Goal: Information Seeking & Learning: Check status

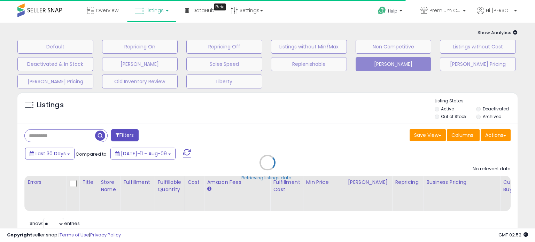
type input "**********"
select select "**"
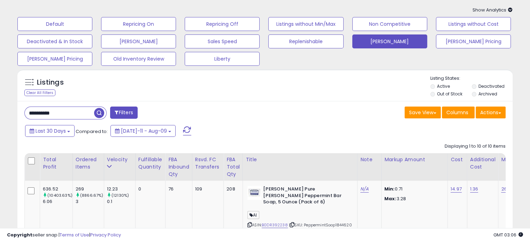
scroll to position [35, 0]
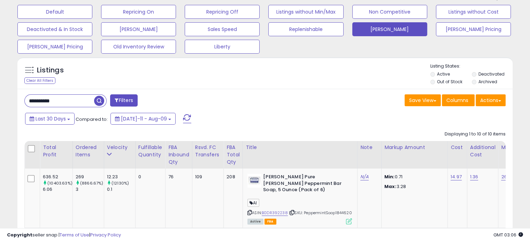
drag, startPoint x: 88, startPoint y: 102, endPoint x: -23, endPoint y: 99, distance: 110.8
click at [0, 99] on html "Unable to login Retrieving listings data.. has not yet accepted the Terms of Us…" at bounding box center [265, 86] width 530 height 242
paste input "text"
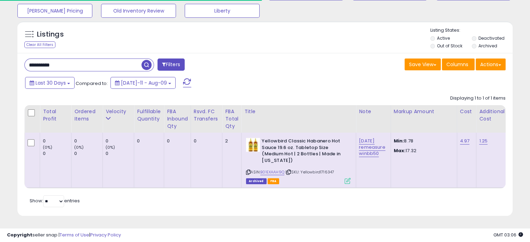
scroll to position [76, 0]
drag, startPoint x: 329, startPoint y: 168, endPoint x: 322, endPoint y: 167, distance: 7.0
click at [322, 168] on div "ASIN: B01EXAAH9Q | SKU: Yellowbird1716347 Archived FBA" at bounding box center [298, 160] width 104 height 45
copy span "1716347"
drag, startPoint x: 19, startPoint y: 58, endPoint x: 8, endPoint y: 58, distance: 11.8
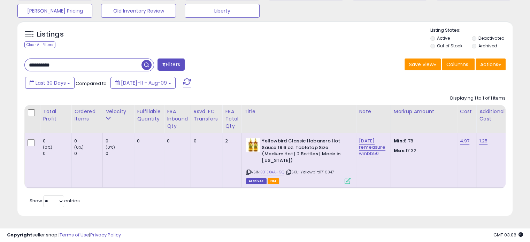
click at [8, 58] on div "**********" at bounding box center [264, 92] width 523 height 266
paste input "text"
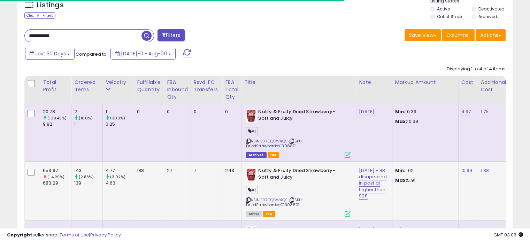
scroll to position [110, 0]
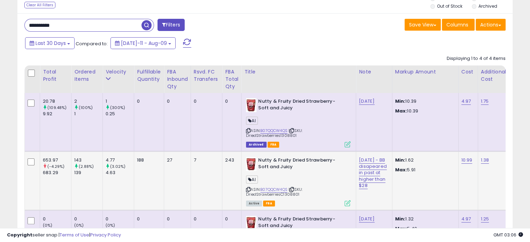
drag, startPoint x: 301, startPoint y: 195, endPoint x: 281, endPoint y: 194, distance: 19.5
click at [281, 194] on div "ASIN: B07QQCW4QS | SKU: DriedStrawberriesC1308801 Active FBA" at bounding box center [298, 181] width 104 height 48
copy span "1308801"
drag, startPoint x: 57, startPoint y: 26, endPoint x: 1, endPoint y: 26, distance: 55.7
click at [6, 26] on div "**********" at bounding box center [264, 130] width 523 height 423
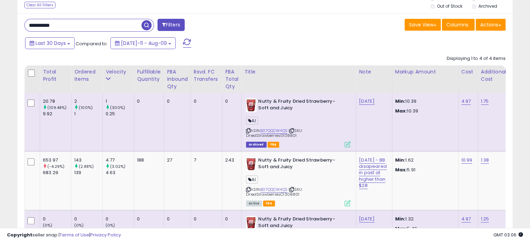
paste input "text"
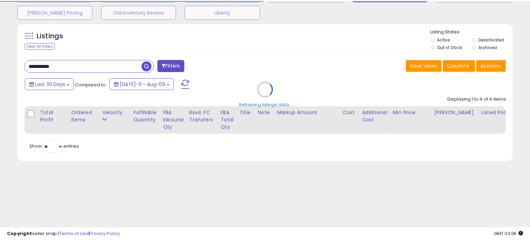
scroll to position [80, 0]
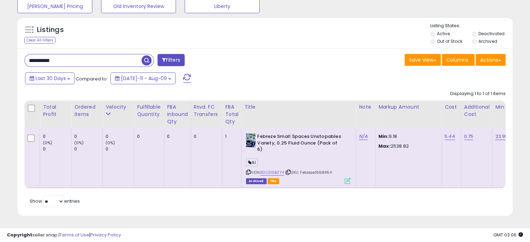
drag, startPoint x: 326, startPoint y: 168, endPoint x: 316, endPoint y: 170, distance: 9.8
click at [316, 170] on div "ASIN: B0C516BZY4 | SKU: Febreze1668464 Archived FBA" at bounding box center [298, 158] width 104 height 50
copy span "1668464"
drag, startPoint x: 60, startPoint y: 52, endPoint x: 22, endPoint y: 52, distance: 38.0
click at [22, 54] on div "**********" at bounding box center [142, 61] width 246 height 14
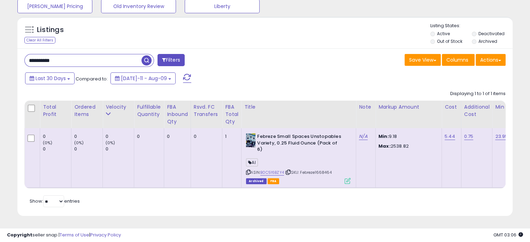
paste input "text"
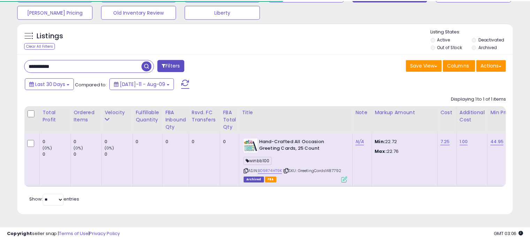
scroll to position [74, 0]
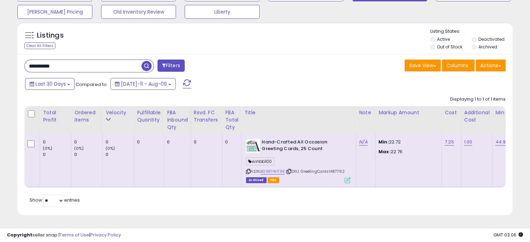
drag, startPoint x: 338, startPoint y: 169, endPoint x: 330, endPoint y: 169, distance: 8.0
click at [330, 169] on div "ASIN: B09R74HT9K | SKU: GreetingCards1487792 Archived FBA" at bounding box center [298, 161] width 104 height 44
copy span "1487792"
drag, startPoint x: 75, startPoint y: 64, endPoint x: -1, endPoint y: 62, distance: 76.6
click at [0, 62] on html "Unable to login Retrieving listings data.. has not yet accepted the Terms of Us…" at bounding box center [265, 51] width 530 height 242
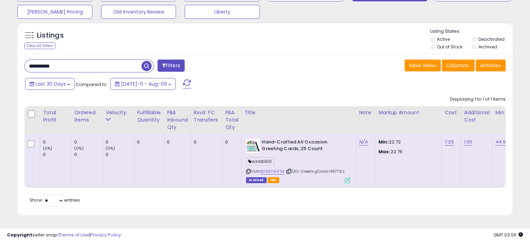
paste input "text"
click at [141, 62] on input "**********" at bounding box center [83, 66] width 117 height 12
drag, startPoint x: 73, startPoint y: 62, endPoint x: 6, endPoint y: 60, distance: 67.3
click at [6, 61] on div "**********" at bounding box center [264, 92] width 523 height 264
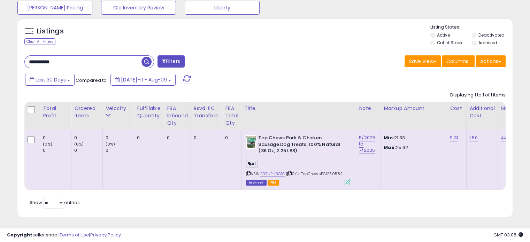
drag, startPoint x: 349, startPoint y: 175, endPoint x: 328, endPoint y: 175, distance: 20.5
click at [328, 175] on div "ASIN: B07NPH9G1G | SKU: TopChewsPC1250582 Archived FBA" at bounding box center [298, 160] width 104 height 50
copy span "1250582"
drag, startPoint x: 70, startPoint y: 61, endPoint x: -8, endPoint y: 54, distance: 78.6
click at [0, 54] on html "Unable to login Retrieving listings data.. has not yet accepted the Terms of Us…" at bounding box center [265, 47] width 530 height 242
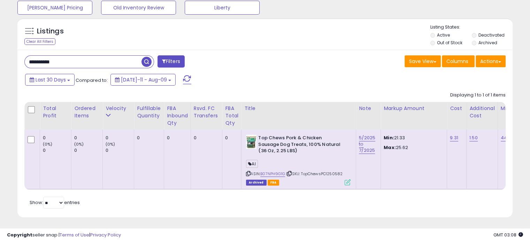
paste input "text"
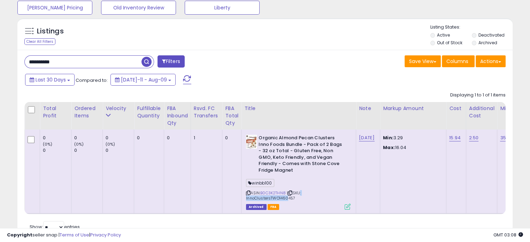
drag, startPoint x: 299, startPoint y: 195, endPoint x: 283, endPoint y: 198, distance: 16.4
click at [283, 198] on span "| SKU: InnoClustersTWO1460457" at bounding box center [273, 195] width 55 height 10
click at [288, 202] on div "ASIN: B0C3K2THN8 | SKU: InnoClustersTWO1460457 Archived FBA" at bounding box center [298, 172] width 104 height 74
drag, startPoint x: 299, startPoint y: 198, endPoint x: 277, endPoint y: 198, distance: 21.2
click at [277, 198] on div "ASIN: B0C3K2THN8 | SKU: InnoClustersTWO1460457 Archived FBA" at bounding box center [298, 172] width 104 height 74
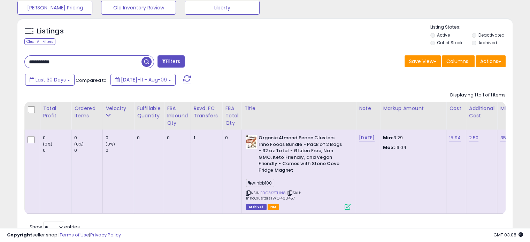
copy span "1460457"
drag, startPoint x: 79, startPoint y: 62, endPoint x: -1, endPoint y: 59, distance: 80.8
click at [0, 59] on html "Unable to login Retrieving listings data.. has not yet accepted the Terms of Us…" at bounding box center [265, 47] width 530 height 242
paste input "text"
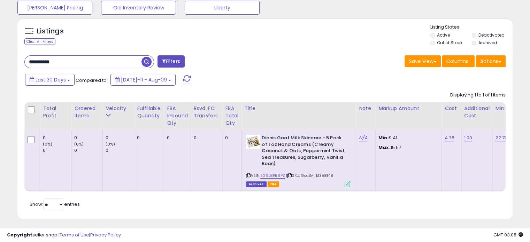
drag, startPoint x: 334, startPoint y: 175, endPoint x: 318, endPoint y: 174, distance: 16.5
click at [318, 174] on div "ASIN: B09L8PR8PZ | SKU: GoatMilk1358148 Archived FBA" at bounding box center [298, 161] width 104 height 52
copy span "1358148"
drag, startPoint x: 99, startPoint y: 61, endPoint x: 35, endPoint y: 61, distance: 63.4
click at [8, 61] on div "**********" at bounding box center [264, 92] width 523 height 272
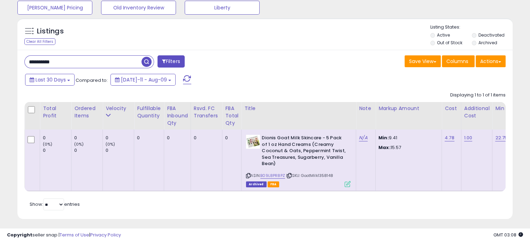
paste input "text"
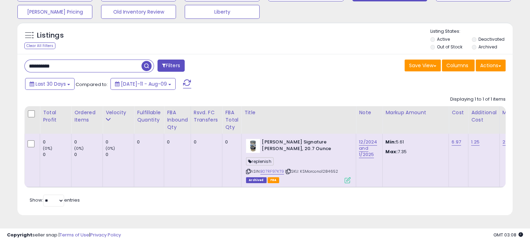
drag, startPoint x: 341, startPoint y: 167, endPoint x: 323, endPoint y: 168, distance: 18.5
click at [323, 168] on div "ASIN: B07RF97KT9 | SKU: KSMarcona1284652 Archived FBA" at bounding box center [298, 161] width 104 height 44
copy span "1284652"
drag, startPoint x: 49, startPoint y: 60, endPoint x: -6, endPoint y: 56, distance: 54.4
click at [0, 56] on html "Unable to login Retrieving listings data.. has not yet accepted the Terms of Us…" at bounding box center [265, 51] width 530 height 242
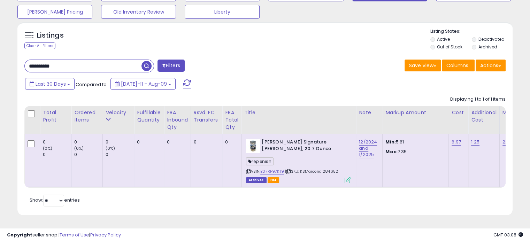
paste input "text"
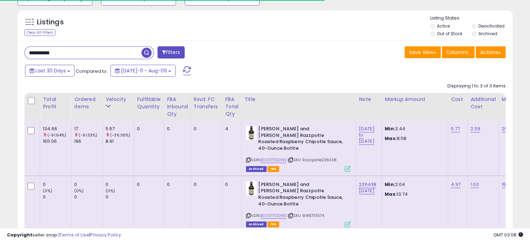
scroll to position [109, 0]
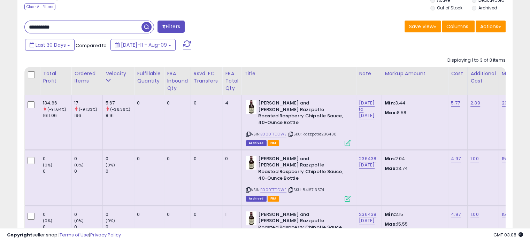
drag, startPoint x: 339, startPoint y: 127, endPoint x: 322, endPoint y: 128, distance: 17.4
click at [322, 128] on div "ASIN: B000TTDDWE | SKU: Razzpotle236438 Archived FBA" at bounding box center [298, 122] width 104 height 45
copy span "236438"
drag, startPoint x: 74, startPoint y: 26, endPoint x: 0, endPoint y: 25, distance: 73.8
click at [0, 25] on div "**********" at bounding box center [265, 114] width 530 height 401
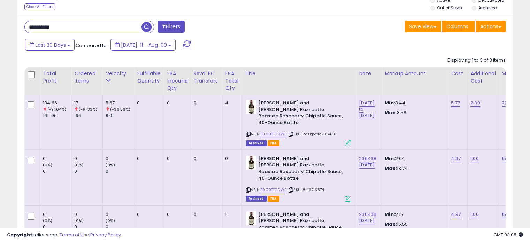
paste input "text"
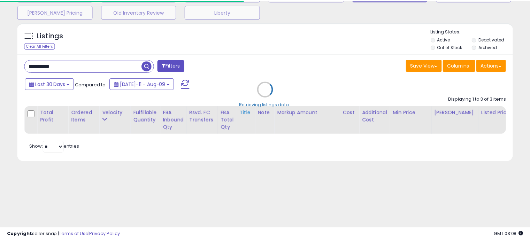
scroll to position [80, 0]
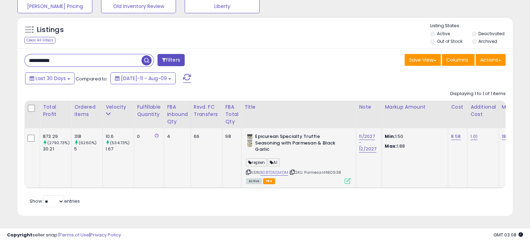
drag, startPoint x: 343, startPoint y: 165, endPoint x: 324, endPoint y: 167, distance: 18.2
click at [324, 167] on div "ASIN: B08TGNSMDM | SKU: Parmesan1480938 Active FBA" at bounding box center [298, 158] width 104 height 50
copy span "1480938"
drag, startPoint x: 72, startPoint y: 54, endPoint x: 0, endPoint y: 52, distance: 72.1
click at [0, 52] on html "Unable to login Retrieving listings data.. has not yet accepted the Terms of Us…" at bounding box center [265, 46] width 530 height 242
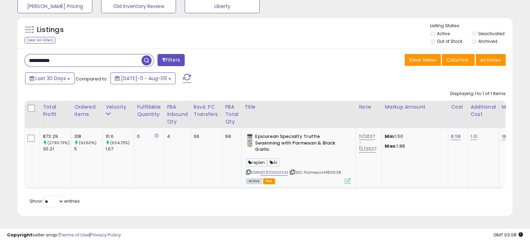
paste input "text"
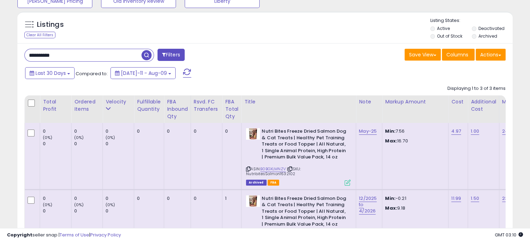
click at [70, 55] on input "**********" at bounding box center [83, 55] width 117 height 12
drag, startPoint x: 284, startPoint y: 175, endPoint x: 278, endPoint y: 176, distance: 6.3
click at [278, 176] on div "ASIN: B0BGXLMNZV | SKU: NutribitesSalmon1632102 Archived FBA" at bounding box center [298, 156] width 104 height 57
drag, startPoint x: 72, startPoint y: 53, endPoint x: 22, endPoint y: 56, distance: 49.9
click at [22, 56] on div "**********" at bounding box center [142, 56] width 246 height 14
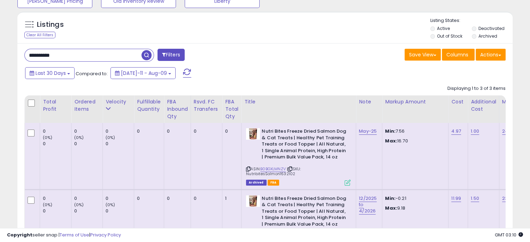
paste input "text"
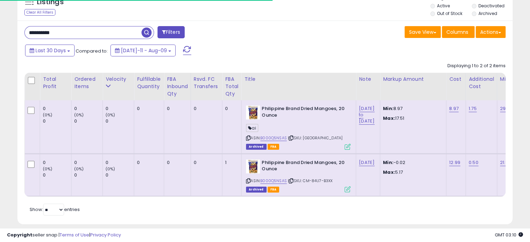
scroll to position [115, 0]
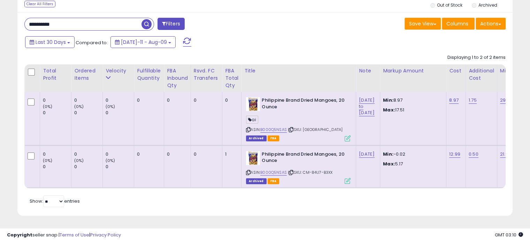
drag, startPoint x: 346, startPoint y: 125, endPoint x: 336, endPoint y: 125, distance: 10.5
click at [336, 125] on div "ASIN: B000Q5NSAS | SKU: [GEOGRAPHIC_DATA] Archived FBA" at bounding box center [298, 119] width 104 height 44
drag, startPoint x: 65, startPoint y: 19, endPoint x: 6, endPoint y: 17, distance: 58.9
click at [7, 17] on div "**********" at bounding box center [264, 71] width 523 height 306
paste input "text"
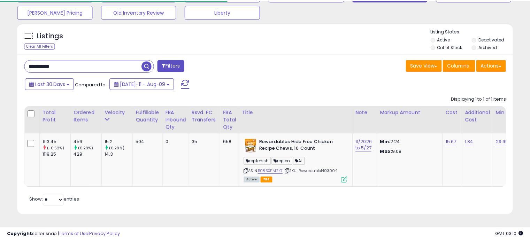
scroll to position [74, 0]
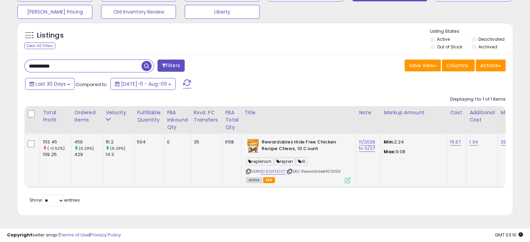
drag, startPoint x: 345, startPoint y: 166, endPoint x: 326, endPoint y: 167, distance: 19.5
click at [326, 167] on div "ASIN: B083XFM2K7 | SKU: Rewardable1403004 Active FBA" at bounding box center [298, 161] width 104 height 44
drag, startPoint x: 61, startPoint y: 64, endPoint x: 4, endPoint y: 63, distance: 57.1
click at [4, 63] on div "**********" at bounding box center [264, 92] width 523 height 264
paste input "text"
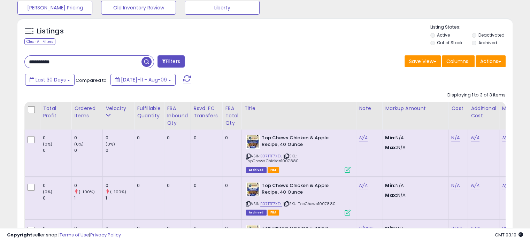
drag, startPoint x: 298, startPoint y: 163, endPoint x: 281, endPoint y: 160, distance: 17.3
click at [281, 160] on div "ASIN: B07TTF7XDL | SKU: TopChewsChicken1007880 Archived FBA" at bounding box center [298, 153] width 104 height 37
drag, startPoint x: 70, startPoint y: 62, endPoint x: -4, endPoint y: 61, distance: 73.8
click at [0, 61] on html "Unable to login Retrieving listings data.. has not yet accepted the Terms of Us…" at bounding box center [265, 47] width 530 height 242
paste input "text"
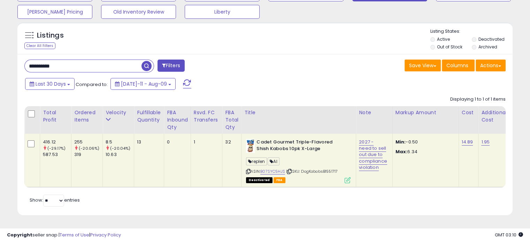
drag, startPoint x: 341, startPoint y: 167, endPoint x: 327, endPoint y: 167, distance: 14.3
click at [327, 167] on div "ASIN: B07SYC5HJS | SKU: DogKabobsB1551717 Deactivated FBA" at bounding box center [298, 161] width 104 height 44
drag, startPoint x: 73, startPoint y: 61, endPoint x: -4, endPoint y: 61, distance: 76.6
click at [0, 61] on html "Unable to login Retrieving listings data.. has not yet accepted the Terms of Us…" at bounding box center [265, 51] width 530 height 242
paste input "text"
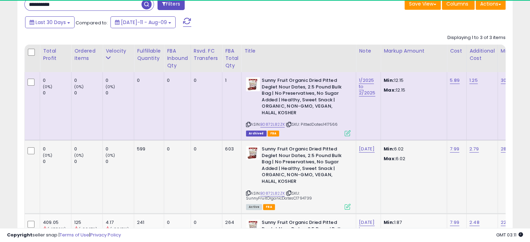
scroll to position [143, 0]
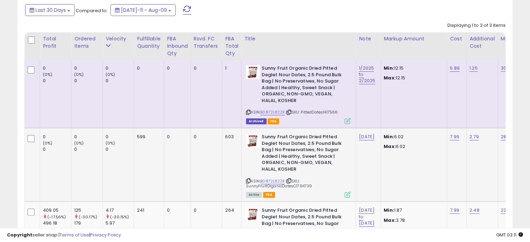
drag, startPoint x: 312, startPoint y: 186, endPoint x: 293, endPoint y: 186, distance: 18.8
click at [293, 186] on div "ASIN: B0872L82ZK | SKU: SunnyFruitOrganicDatesC1794739 Active FBA" at bounding box center [298, 165] width 104 height 63
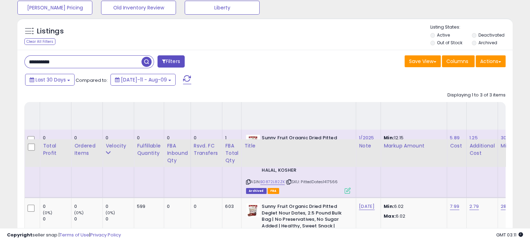
scroll to position [39, 0]
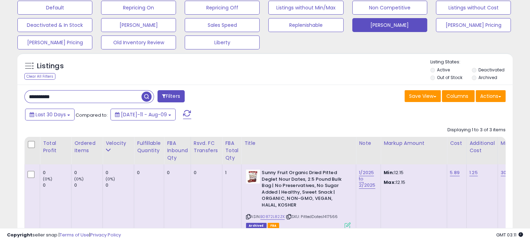
drag, startPoint x: 75, startPoint y: 96, endPoint x: 3, endPoint y: 97, distance: 72.1
click at [3, 97] on div "**********" at bounding box center [264, 209] width 523 height 437
paste input "text"
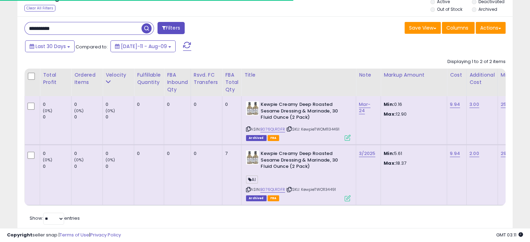
scroll to position [109, 0]
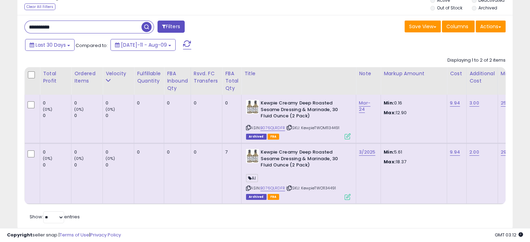
drag, startPoint x: 344, startPoint y: 127, endPoint x: 328, endPoint y: 129, distance: 16.5
click at [328, 129] on div "ASIN: B076QLRDFR | SKU: KewpieTWOM1134491 Archived FBA" at bounding box center [298, 119] width 104 height 39
drag, startPoint x: 48, startPoint y: 26, endPoint x: 6, endPoint y: 25, distance: 42.5
click at [6, 26] on div "**********" at bounding box center [264, 81] width 523 height 320
paste input "text"
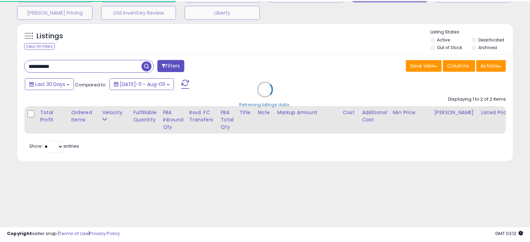
scroll to position [82, 0]
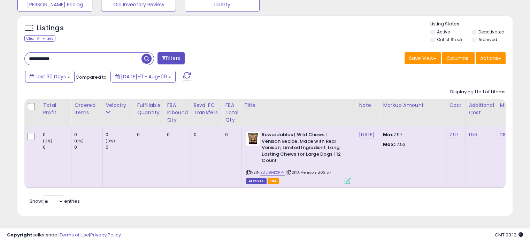
drag, startPoint x: 338, startPoint y: 165, endPoint x: 317, endPoint y: 167, distance: 21.6
click at [318, 167] on div "ASIN: B0D9HKXPP7 | SKU: Venison1802157 Archived FBA" at bounding box center [298, 158] width 104 height 52
drag, startPoint x: 83, startPoint y: 54, endPoint x: -8, endPoint y: 55, distance: 91.6
click at [0, 55] on html "Unable to login Retrieving listings data.. has not yet accepted the Terms of Us…" at bounding box center [265, 44] width 530 height 242
paste input "text"
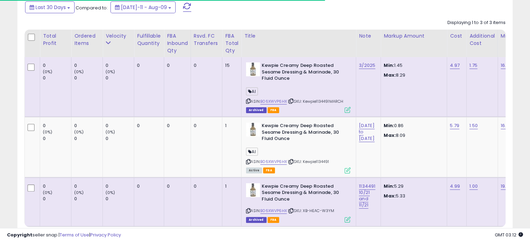
scroll to position [152, 0]
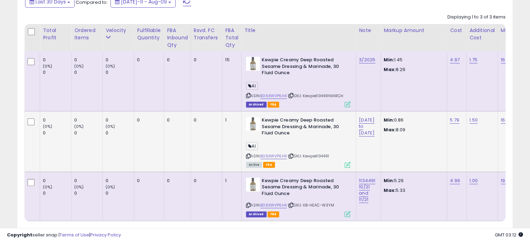
drag, startPoint x: 334, startPoint y: 156, endPoint x: 317, endPoint y: 155, distance: 16.7
click at [317, 155] on div "ASIN: B06XWVP6HX | SKU: Kewpie1134491 Active FBA" at bounding box center [298, 142] width 104 height 50
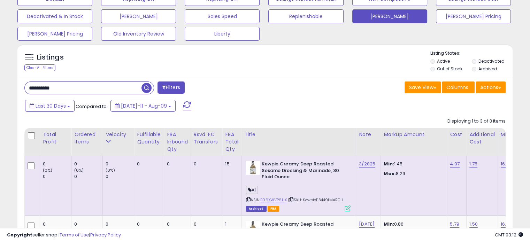
scroll to position [47, 0]
drag, startPoint x: 77, startPoint y: 88, endPoint x: 10, endPoint y: 89, distance: 66.5
click at [10, 89] on div "**********" at bounding box center [264, 172] width 523 height 380
paste input "text"
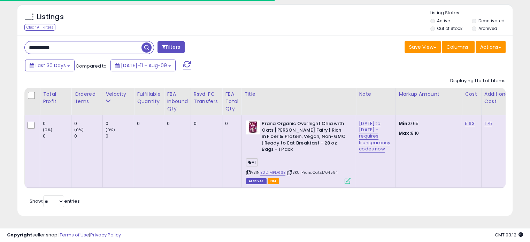
scroll to position [93, 0]
drag, startPoint x: 339, startPoint y: 167, endPoint x: 322, endPoint y: 167, distance: 17.4
click at [322, 167] on div "ASIN: B0D1MPDR6B | SKU: PranaOats1764594 Archived FBA" at bounding box center [298, 151] width 104 height 63
drag, startPoint x: 70, startPoint y: 42, endPoint x: -2, endPoint y: 44, distance: 71.7
click at [0, 44] on html "Unable to login Retrieving listings data.. has not yet accepted the Terms of Us…" at bounding box center [265, 33] width 530 height 242
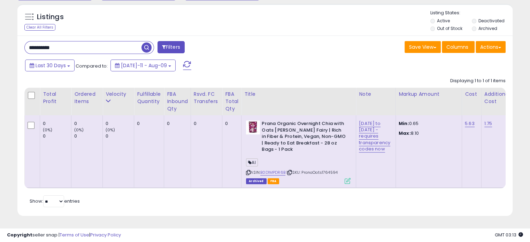
paste input "text"
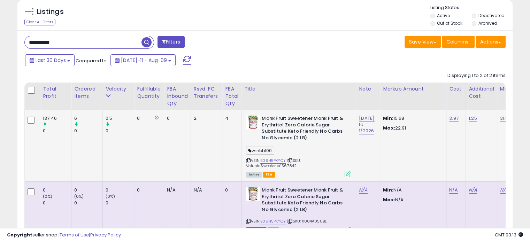
drag, startPoint x: 298, startPoint y: 167, endPoint x: 281, endPoint y: 168, distance: 17.4
click at [281, 168] on div "ASIN: B09H5PKYCY | SKU: VoluptaSweetener1567842 Active FBA" at bounding box center [298, 145] width 104 height 61
drag, startPoint x: 27, startPoint y: 43, endPoint x: 4, endPoint y: 42, distance: 23.0
click at [4, 42] on div "**********" at bounding box center [264, 104] width 523 height 337
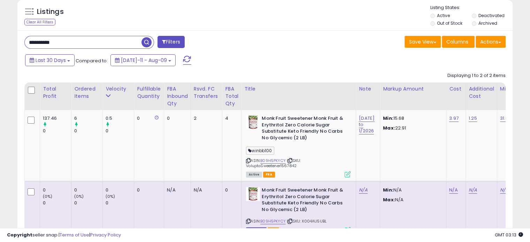
paste input "text"
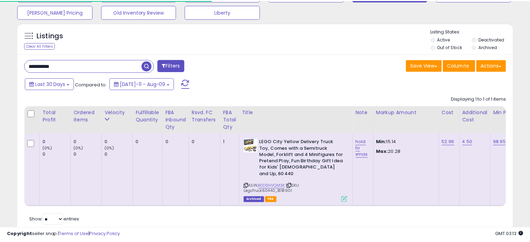
scroll to position [87, 0]
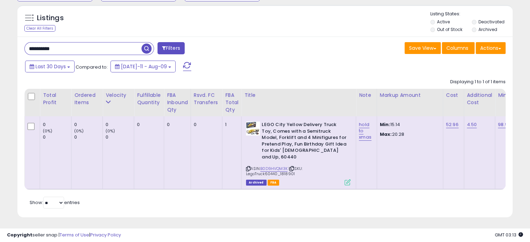
drag, startPoint x: 294, startPoint y: 169, endPoint x: 279, endPoint y: 170, distance: 15.3
click at [279, 170] on div "ASIN: B0D9HVQM3K | SKU: LegoTruck60440_1818901 Archived FBA" at bounding box center [298, 153] width 104 height 63
drag, startPoint x: 38, startPoint y: 50, endPoint x: 14, endPoint y: 46, distance: 24.6
click at [14, 49] on div "Listings Clear All Filters" at bounding box center [264, 113] width 505 height 225
paste input "text"
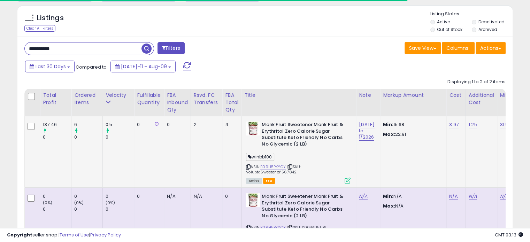
drag, startPoint x: 293, startPoint y: 172, endPoint x: 280, endPoint y: 172, distance: 13.2
click at [280, 172] on div "ASIN: B09H5PKYCY | SKU: VoluptaSweetener1567842 Active FBA" at bounding box center [298, 152] width 104 height 61
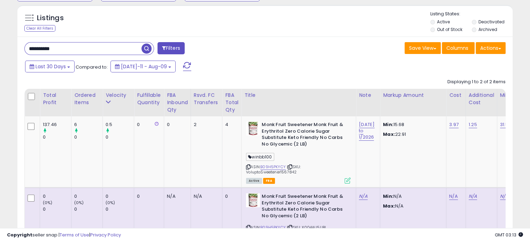
drag, startPoint x: 74, startPoint y: 50, endPoint x: 27, endPoint y: 50, distance: 47.0
click at [27, 50] on input "**********" at bounding box center [83, 48] width 117 height 12
paste input "text"
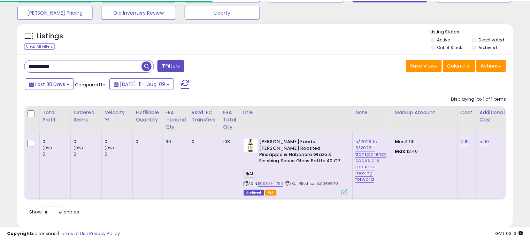
scroll to position [87, 0]
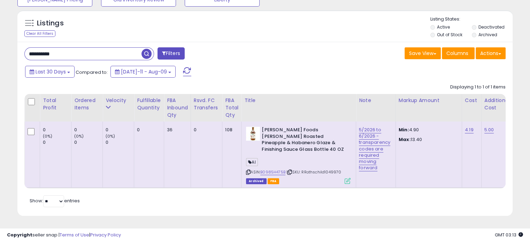
drag, startPoint x: 88, startPoint y: 48, endPoint x: -11, endPoint y: 50, distance: 99.2
click at [0, 50] on html "Unable to login Retrieving listings data.. has not yet accepted the Terms of Us…" at bounding box center [265, 39] width 530 height 242
paste input "text"
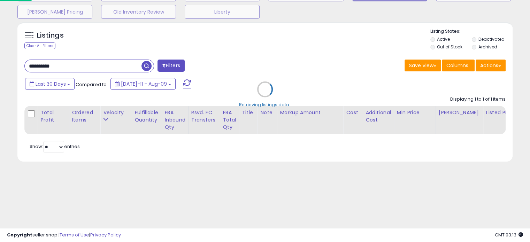
scroll to position [70, 0]
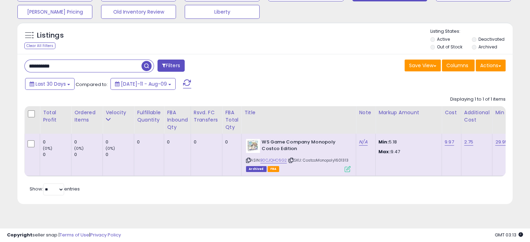
drag, startPoint x: 295, startPoint y: 166, endPoint x: 277, endPoint y: 165, distance: 18.1
click at [277, 165] on div "ASIN: B0CJQHC6G2 | SKU: CostcoMonopoly1601313 Archived FBA" at bounding box center [298, 155] width 104 height 32
drag, startPoint x: 74, startPoint y: 68, endPoint x: 9, endPoint y: 66, distance: 64.8
click at [9, 66] on div "**********" at bounding box center [264, 86] width 523 height 253
paste input "text"
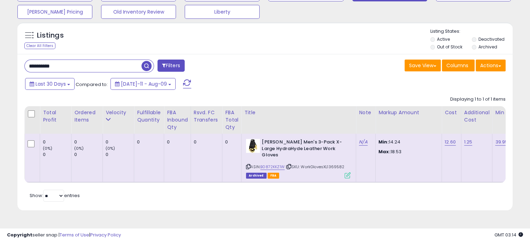
drag, startPoint x: 344, startPoint y: 159, endPoint x: 328, endPoint y: 158, distance: 15.7
click at [328, 158] on div "ASIN: B0872KKZ1W | SKU: WorkGlovesXL1369582 Archived FBA" at bounding box center [298, 158] width 104 height 39
drag, startPoint x: 68, startPoint y: 66, endPoint x: 9, endPoint y: 65, distance: 58.8
click at [9, 65] on div "**********" at bounding box center [264, 89] width 523 height 259
paste input "text"
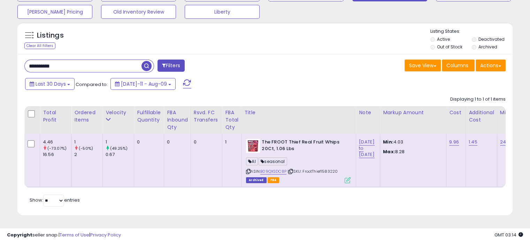
drag, startPoint x: 338, startPoint y: 170, endPoint x: 323, endPoint y: 171, distance: 15.3
click at [323, 171] on div "ASIN: B09QXSDC8P | SKU: FrootThief1583220 Archived FBA" at bounding box center [298, 161] width 104 height 44
drag, startPoint x: 73, startPoint y: 66, endPoint x: 25, endPoint y: 64, distance: 48.1
click at [25, 64] on input "**********" at bounding box center [83, 66] width 117 height 12
paste input "text"
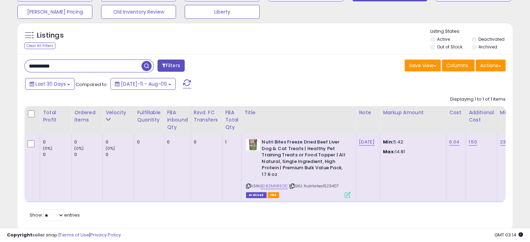
drag, startPoint x: 332, startPoint y: 187, endPoint x: 322, endPoint y: 187, distance: 9.8
click at [322, 187] on div "ASIN: B08ZMNR5DC | SKU: Nutribites1525407 Archived FBA" at bounding box center [298, 168] width 104 height 58
drag, startPoint x: 77, startPoint y: 66, endPoint x: -15, endPoint y: 66, distance: 91.6
click at [0, 66] on html "Unable to login Retrieving listings data.. has not yet accepted the Terms of Us…" at bounding box center [265, 51] width 530 height 242
paste input "text"
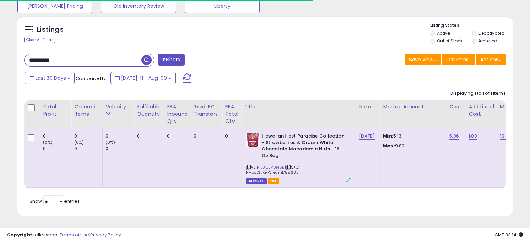
scroll to position [81, 0]
drag, startPoint x: 298, startPoint y: 168, endPoint x: 279, endPoint y: 168, distance: 19.5
click at [279, 168] on div "ASIN: B0CVV8145B | SKU: HHostStrawCream1758683 Archived FBA" at bounding box center [298, 158] width 104 height 50
click at [12, 54] on div "Listings Clear All Filters" at bounding box center [264, 119] width 505 height 212
paste input "text"
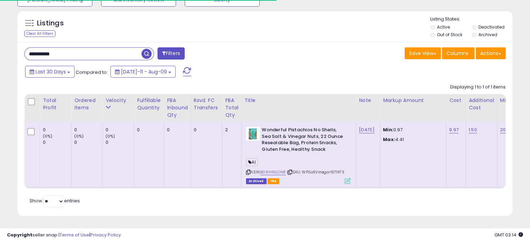
scroll to position [87, 0]
drag, startPoint x: 348, startPoint y: 167, endPoint x: 330, endPoint y: 168, distance: 17.8
click at [330, 168] on div "ASIN: B08V49LDNR | SKU: WPSaltVinegar1671473 Archived FBA" at bounding box center [298, 155] width 104 height 56
drag, startPoint x: 75, startPoint y: 51, endPoint x: -7, endPoint y: 50, distance: 81.5
click at [0, 50] on html "Unable to login Retrieving listings data.. has not yet accepted the Terms of Us…" at bounding box center [265, 39] width 530 height 242
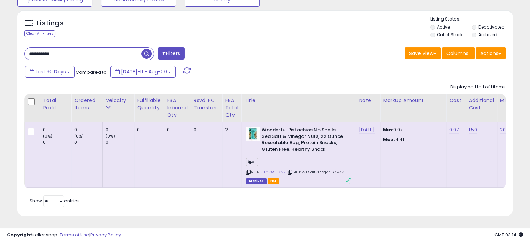
paste input "text"
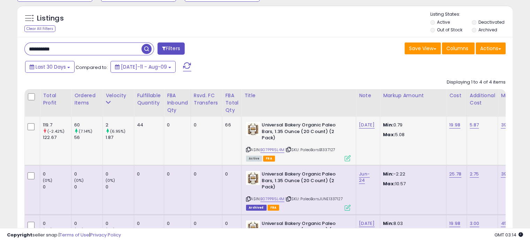
drag, startPoint x: 340, startPoint y: 151, endPoint x: 323, endPoint y: 152, distance: 16.7
click at [323, 152] on div "ASIN: B07PPR5L4M | SKU: PaleoBarsB1337127 Active FBA" at bounding box center [298, 141] width 104 height 39
drag, startPoint x: 77, startPoint y: 48, endPoint x: 24, endPoint y: 47, distance: 53.0
click at [24, 47] on div "**********" at bounding box center [142, 49] width 246 height 14
paste input "text"
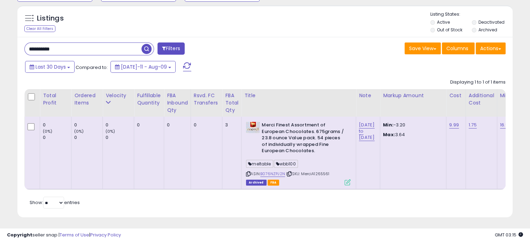
drag, startPoint x: 334, startPoint y: 174, endPoint x: 315, endPoint y: 173, distance: 18.8
click at [315, 173] on div "ASIN: B076NZPJ2N | SKU: MerciA1265561 Archived FBA" at bounding box center [298, 153] width 104 height 63
drag, startPoint x: 77, startPoint y: 46, endPoint x: -19, endPoint y: 47, distance: 96.1
click at [0, 47] on html "Unable to login Retrieving listings data.. has not yet accepted the Terms of Us…" at bounding box center [265, 34] width 530 height 242
paste input "text"
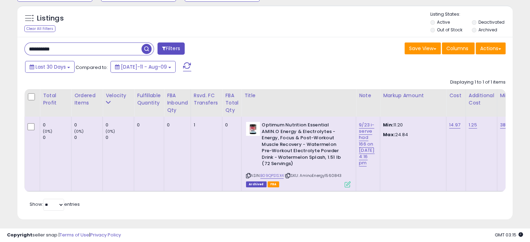
drag, startPoint x: 345, startPoint y: 176, endPoint x: 326, endPoint y: 175, distance: 19.2
click at [326, 175] on div "ASIN: B09QPS1SX4 | SKU: AminoEnergy1560843 Archived FBA" at bounding box center [298, 154] width 104 height 65
drag, startPoint x: 79, startPoint y: 47, endPoint x: 13, endPoint y: 48, distance: 66.5
click at [13, 48] on div "Listings Clear All Filters" at bounding box center [264, 115] width 505 height 226
paste input "text"
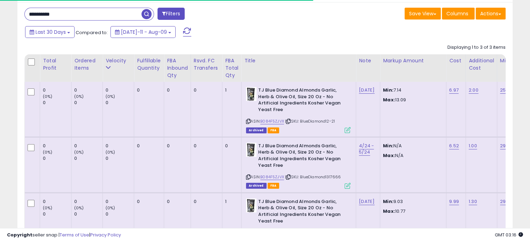
scroll to position [156, 0]
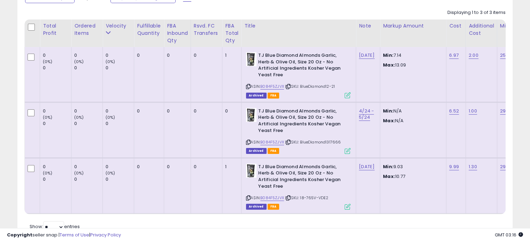
drag, startPoint x: 346, startPoint y: 138, endPoint x: 327, endPoint y: 142, distance: 19.4
click at [327, 142] on div "ASIN: B084F5ZJVX | SKU: BlueDiamond1317666 Archived FBA" at bounding box center [298, 130] width 104 height 45
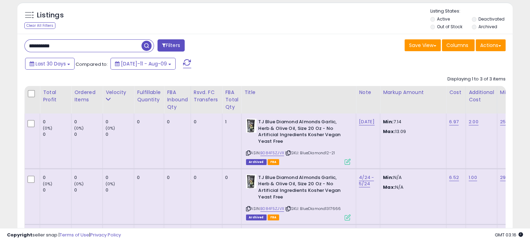
scroll to position [87, 0]
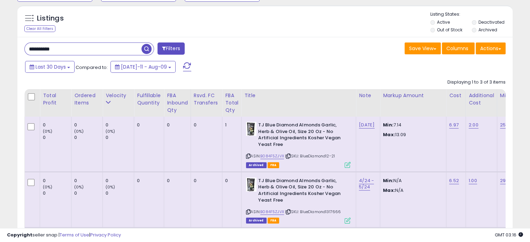
drag, startPoint x: 63, startPoint y: 46, endPoint x: 3, endPoint y: 46, distance: 59.9
click at [3, 46] on div "**********" at bounding box center [264, 131] width 523 height 377
paste input "text"
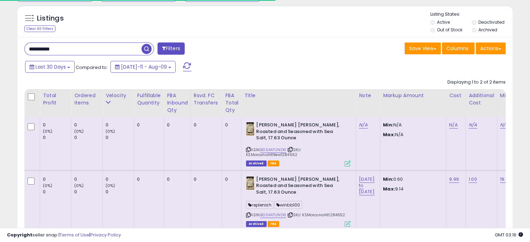
scroll to position [122, 0]
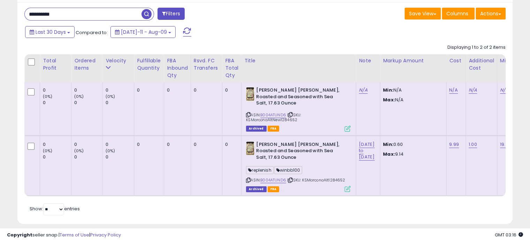
drag, startPoint x: 300, startPoint y: 119, endPoint x: 280, endPoint y: 121, distance: 20.2
click at [280, 121] on div "ASIN: B004ATUND6 | SKU: KSMarconaAltNew1284652 Archived FBA" at bounding box center [298, 109] width 104 height 44
drag, startPoint x: 55, startPoint y: 13, endPoint x: 22, endPoint y: 12, distance: 33.1
click at [22, 12] on div "**********" at bounding box center [142, 15] width 246 height 14
paste input "text"
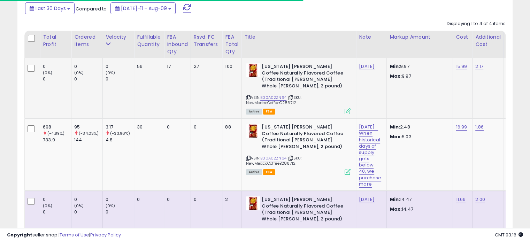
scroll to position [156, 0]
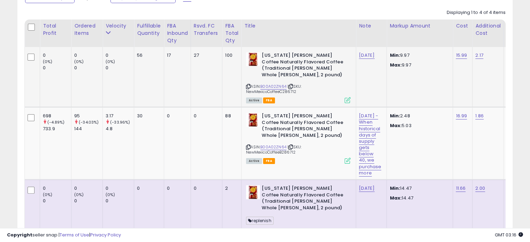
drag, startPoint x: 301, startPoint y: 86, endPoint x: 282, endPoint y: 86, distance: 19.5
click at [282, 86] on div "ASIN: B00A02ZN64 | SKU: NewMexicoCoffeeC286712 Active FBA" at bounding box center [298, 77] width 104 height 50
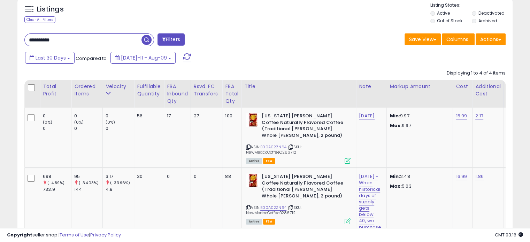
scroll to position [87, 0]
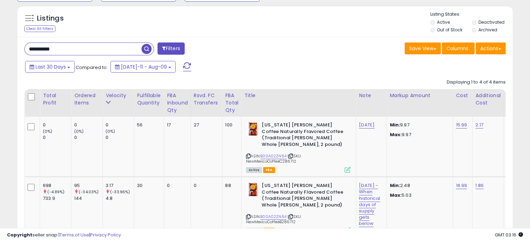
drag, startPoint x: 68, startPoint y: 49, endPoint x: 20, endPoint y: 48, distance: 48.1
click at [18, 48] on div "**********" at bounding box center [264, 230] width 495 height 386
paste input "text"
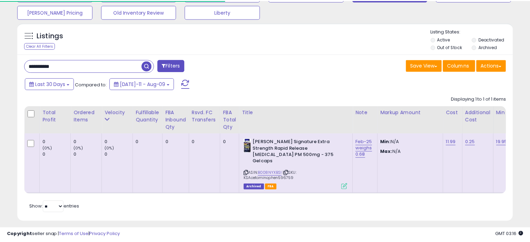
scroll to position [74, 0]
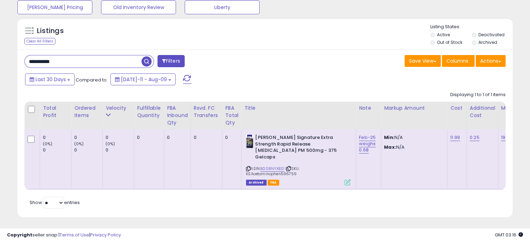
drag, startPoint x: 299, startPoint y: 168, endPoint x: 282, endPoint y: 168, distance: 17.8
click at [282, 168] on div "ASIN: B008NYXBSI | SKU: KSAcetaminophen596759 Archived FBA" at bounding box center [298, 159] width 104 height 50
drag, startPoint x: 55, startPoint y: 60, endPoint x: 5, endPoint y: 62, distance: 50.2
click at [2, 61] on div "**********" at bounding box center [265, 95] width 530 height 295
paste input "text"
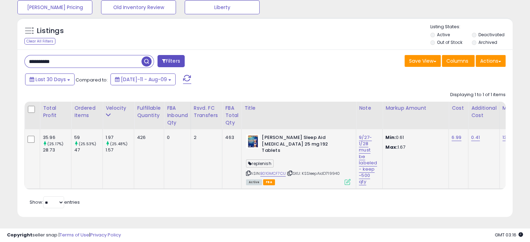
drag, startPoint x: 343, startPoint y: 167, endPoint x: 327, endPoint y: 168, distance: 15.3
click at [327, 168] on div "ASIN: B01GMCF7CU | SKU: KSSleepAidD719940 Active FBA" at bounding box center [298, 159] width 104 height 50
drag, startPoint x: 67, startPoint y: 61, endPoint x: 22, endPoint y: 62, distance: 44.9
click at [23, 62] on div "**********" at bounding box center [142, 62] width 246 height 14
paste input "text"
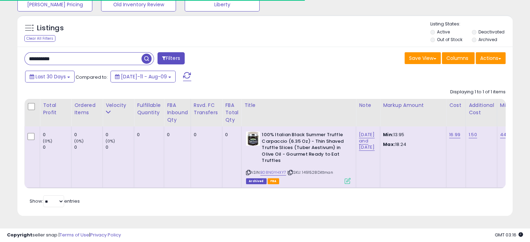
scroll to position [82, 0]
drag, startPoint x: 317, startPoint y: 167, endPoint x: 303, endPoint y: 167, distance: 13.9
click at [303, 170] on span "| SKU: 1491528Dittman" at bounding box center [310, 173] width 46 height 6
drag, startPoint x: 61, startPoint y: 54, endPoint x: 22, endPoint y: 54, distance: 38.6
click at [22, 54] on div "**********" at bounding box center [142, 59] width 246 height 14
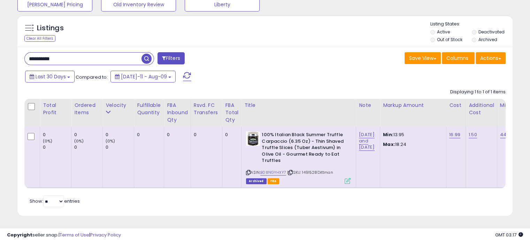
paste input "text"
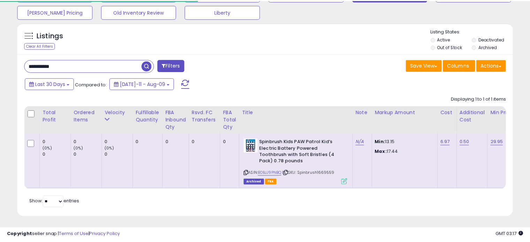
scroll to position [76, 0]
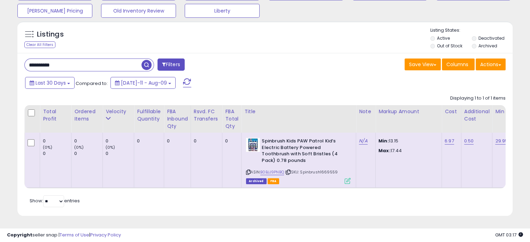
drag, startPoint x: 339, startPoint y: 167, endPoint x: 321, endPoint y: 168, distance: 18.1
click at [321, 168] on div "ASIN: B0BJJ9PNBQ | SKU: Spinbrush1669559 Archived FBA" at bounding box center [298, 160] width 104 height 45
drag, startPoint x: 80, startPoint y: 61, endPoint x: -25, endPoint y: 60, distance: 105.5
click at [0, 60] on html "Unable to login Retrieving listings data.. has not yet accepted the Terms of Us…" at bounding box center [265, 50] width 530 height 242
paste input "text"
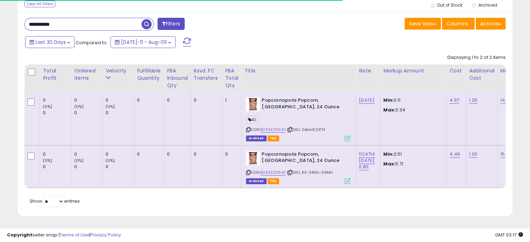
scroll to position [116, 0]
drag, startPoint x: 330, startPoint y: 124, endPoint x: 312, endPoint y: 127, distance: 18.0
click at [312, 127] on div "ASIN: B06XZZ66XV | SKU: Zebra1124714 Archived FBA" at bounding box center [298, 119] width 104 height 44
drag, startPoint x: 24, startPoint y: 20, endPoint x: 11, endPoint y: 27, distance: 14.5
click at [11, 26] on div "**********" at bounding box center [264, 71] width 523 height 306
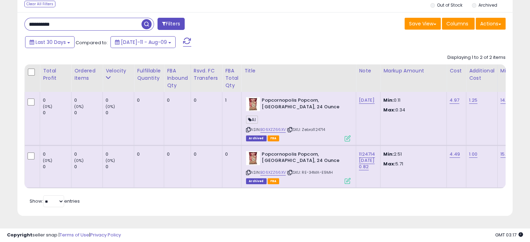
paste input "text"
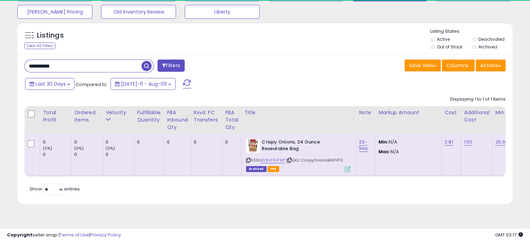
drag, startPoint x: 349, startPoint y: 160, endPoint x: 330, endPoint y: 162, distance: 18.2
click at [330, 162] on div "ASIN: B08VFXVFMT | SKU: CrispyOnionsB447470 Archived FBA" at bounding box center [298, 155] width 104 height 32
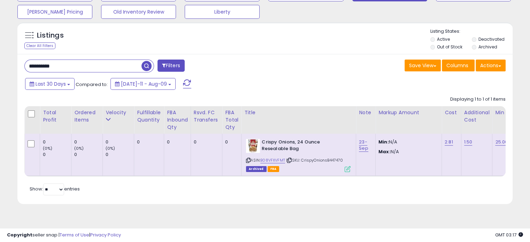
drag, startPoint x: 80, startPoint y: 66, endPoint x: 6, endPoint y: 69, distance: 73.9
click at [7, 69] on div "**********" at bounding box center [264, 86] width 523 height 253
paste input "text"
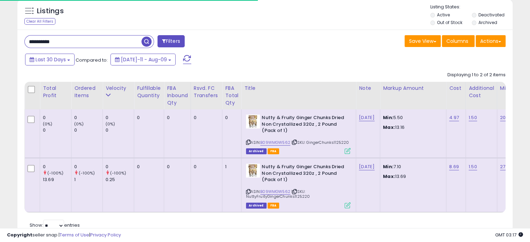
scroll to position [104, 0]
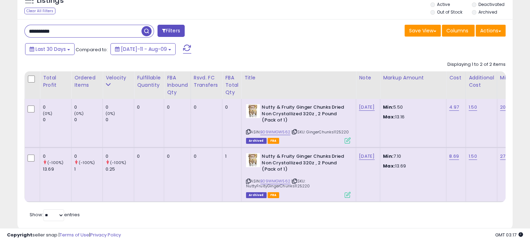
drag, startPoint x: 347, startPoint y: 131, endPoint x: 334, endPoint y: 134, distance: 13.7
click at [334, 134] on span "| SKU: GingerChunks1125220" at bounding box center [319, 132] width 57 height 6
drag, startPoint x: 74, startPoint y: 31, endPoint x: -17, endPoint y: 31, distance: 90.9
click at [0, 31] on html "Unable to login Retrieving listings data.. has not yet accepted the Terms of Us…" at bounding box center [265, 17] width 530 height 242
paste input "text"
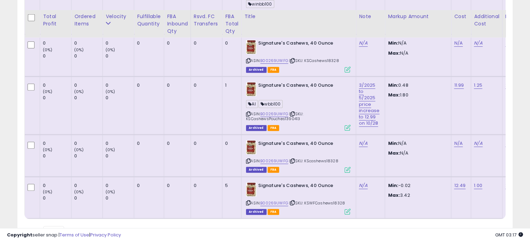
scroll to position [279, 0]
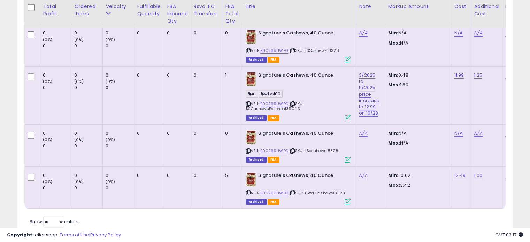
drag, startPoint x: 346, startPoint y: 190, endPoint x: 332, endPoint y: 192, distance: 13.7
click at [332, 192] on div "ASIN: B00269UWFG | SKU: KSWFCashews18328 Archived FBA" at bounding box center [298, 188] width 104 height 32
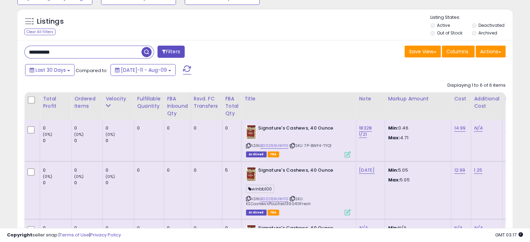
scroll to position [70, 0]
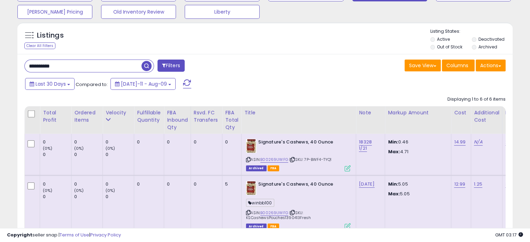
drag, startPoint x: 77, startPoint y: 66, endPoint x: 5, endPoint y: 66, distance: 72.1
click at [6, 66] on div "**********" at bounding box center [264, 207] width 523 height 494
paste input "text"
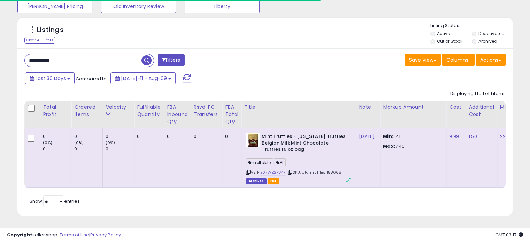
scroll to position [80, 0]
drag, startPoint x: 343, startPoint y: 167, endPoint x: 326, endPoint y: 169, distance: 17.1
click at [326, 169] on div "ASIN: B07WZ2PV4R | SKU: UtahTruffles1158668 Archived FBA" at bounding box center [298, 158] width 104 height 50
drag, startPoint x: 85, startPoint y: 56, endPoint x: 44, endPoint y: 61, distance: 41.4
click at [44, 61] on input "**********" at bounding box center [83, 60] width 117 height 12
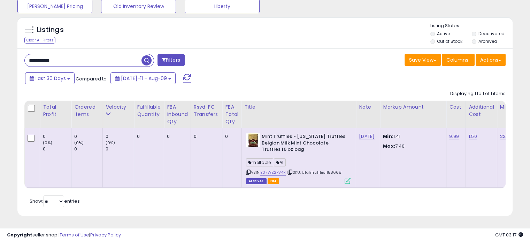
click at [75, 57] on input "**********" at bounding box center [83, 60] width 117 height 12
drag, startPoint x: 38, startPoint y: 54, endPoint x: 6, endPoint y: 54, distance: 31.7
click at [6, 54] on div "**********" at bounding box center [264, 89] width 523 height 270
paste input "text"
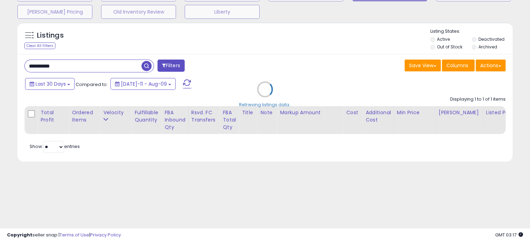
scroll to position [70, 0]
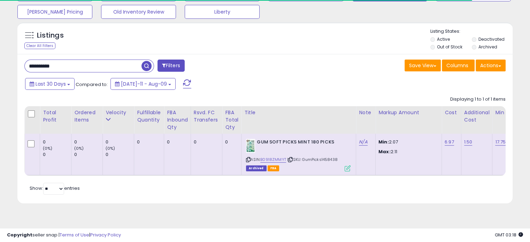
drag, startPoint x: 339, startPoint y: 160, endPoint x: 322, endPoint y: 161, distance: 17.4
click at [322, 161] on div "ASIN: B0918ZMMYT | SKU: GumPicks1458438 Archived FBA" at bounding box center [298, 155] width 104 height 32
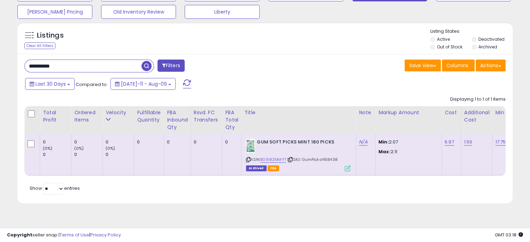
drag, startPoint x: 83, startPoint y: 66, endPoint x: 16, endPoint y: 65, distance: 66.5
click at [16, 65] on div "Listings Clear All Filters" at bounding box center [264, 115] width 505 height 193
paste input "text"
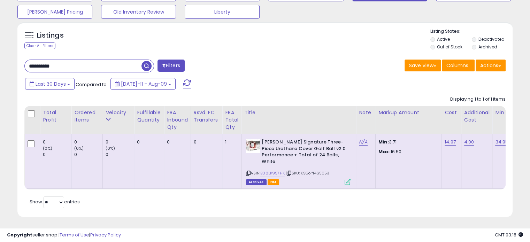
drag, startPoint x: 334, startPoint y: 172, endPoint x: 314, endPoint y: 175, distance: 20.7
click at [314, 175] on div "ASIN: B08LK957HK | SKU: KSGolf1465053 Archived FBA" at bounding box center [298, 161] width 104 height 45
drag, startPoint x: -16, startPoint y: 64, endPoint x: -22, endPoint y: 64, distance: 5.9
click at [0, 64] on html "Unable to login Retrieving listings data.. has not yet accepted the Terms of Us…" at bounding box center [265, 51] width 530 height 242
paste input "text"
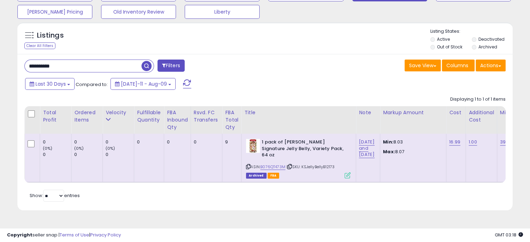
drag, startPoint x: 338, startPoint y: 159, endPoint x: 327, endPoint y: 163, distance: 11.5
click at [327, 163] on div "ASIN: B076QT473M | SKU: KSJellyBellyB12173 Archived FBA" at bounding box center [298, 158] width 104 height 39
drag, startPoint x: 90, startPoint y: 68, endPoint x: -14, endPoint y: 67, distance: 104.5
click at [0, 67] on html "Unable to login Retrieving listings data.. has not yet accepted the Terms of Us…" at bounding box center [265, 51] width 530 height 242
paste input "text"
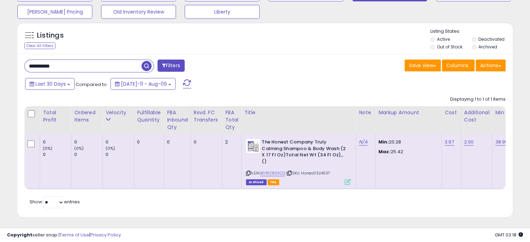
drag, startPoint x: 333, startPoint y: 169, endPoint x: 316, endPoint y: 169, distance: 16.7
click at [316, 169] on div "ASIN: B08128SXCQ | SKU: Honest1324537 Archived FBA" at bounding box center [298, 161] width 104 height 45
drag, startPoint x: 68, startPoint y: 67, endPoint x: 0, endPoint y: 67, distance: 67.5
click at [0, 67] on div "**********" at bounding box center [265, 98] width 530 height 290
paste input "text"
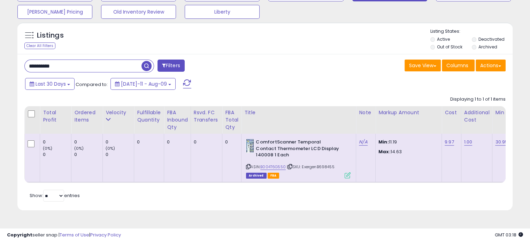
drag, startPoint x: 337, startPoint y: 169, endPoint x: 321, endPoint y: 170, distance: 15.7
click at [321, 170] on div "ASIN: B004T6G550 | SKU: ExergenB698455 Archived FBA" at bounding box center [298, 158] width 104 height 39
drag, startPoint x: 91, startPoint y: 67, endPoint x: -10, endPoint y: 67, distance: 101.0
click at [0, 67] on html "Unable to login Retrieving listings data.. has not yet accepted the Terms of Us…" at bounding box center [265, 51] width 530 height 242
paste input "text"
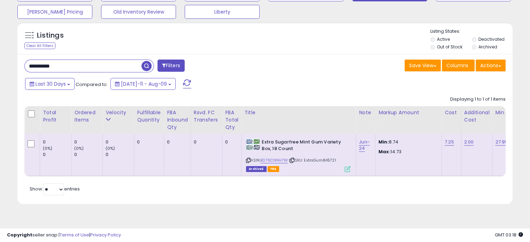
drag, startPoint x: 342, startPoint y: 161, endPoint x: 324, endPoint y: 161, distance: 17.8
click at [324, 161] on div "ASIN: B076CNNH7W | SKU: ExtraGum845721 Archived FBA" at bounding box center [298, 155] width 104 height 32
drag, startPoint x: 91, startPoint y: 64, endPoint x: -5, endPoint y: 64, distance: 95.4
click at [0, 64] on html "Unable to login Retrieving listings data.. has not yet accepted the Terms of Us…" at bounding box center [265, 51] width 530 height 242
paste input "text"
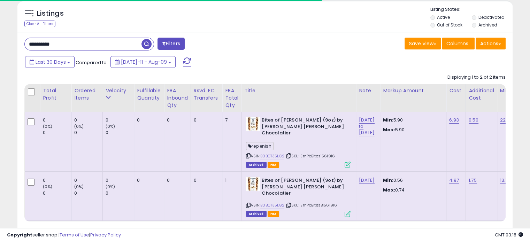
scroll to position [116, 0]
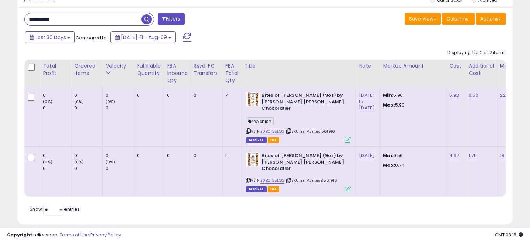
drag, startPoint x: 337, startPoint y: 125, endPoint x: 322, endPoint y: 127, distance: 15.1
click at [322, 127] on div "ASIN: B0BCT35LG2 | SKU: EmPbBites1561916 Archived FBA" at bounding box center [298, 117] width 104 height 50
drag, startPoint x: 70, startPoint y: 21, endPoint x: 27, endPoint y: 21, distance: 42.8
click at [27, 21] on input "**********" at bounding box center [83, 19] width 117 height 12
paste input "text"
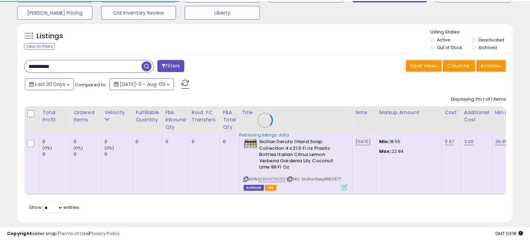
scroll to position [82, 0]
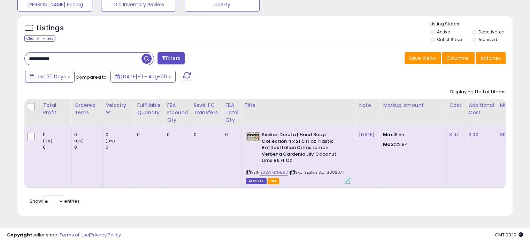
drag, startPoint x: 337, startPoint y: 168, endPoint x: 328, endPoint y: 169, distance: 8.7
click at [328, 169] on div "ASIN: B0BWM7N59D | SKU: SicilianSoap1682677 Archived FBA" at bounding box center [298, 158] width 104 height 52
drag, startPoint x: 81, startPoint y: 55, endPoint x: 10, endPoint y: 53, distance: 71.1
click at [10, 53] on div "**********" at bounding box center [264, 89] width 523 height 272
paste input "text"
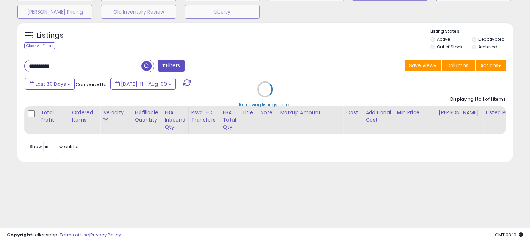
scroll to position [70, 0]
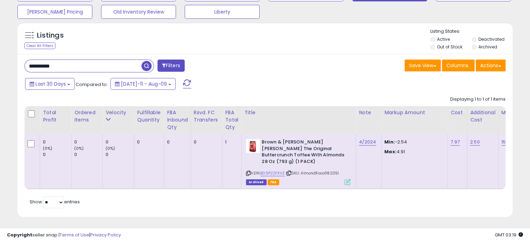
drag, startPoint x: 342, startPoint y: 165, endPoint x: 326, endPoint y: 166, distance: 16.0
click at [326, 166] on div "ASIN: B09P22FXVZ | SKU: AlmondRoca1182051 Archived FBA" at bounding box center [298, 161] width 104 height 45
drag, startPoint x: 81, startPoint y: 67, endPoint x: 8, endPoint y: 76, distance: 73.3
click at [10, 68] on div "**********" at bounding box center [264, 93] width 523 height 266
paste input "text"
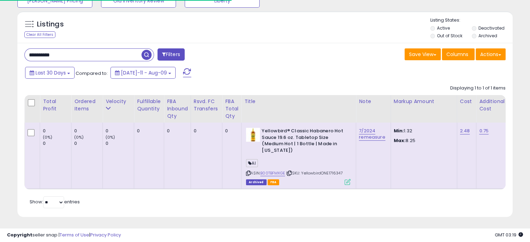
scroll to position [87, 0]
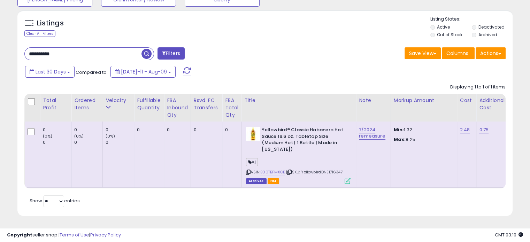
drag, startPoint x: 347, startPoint y: 165, endPoint x: 330, endPoint y: 166, distance: 17.4
click at [330, 166] on div "ASIN: B00TBFMXGE | SKU: YellowbirdONE1716347 Archived FBA" at bounding box center [298, 155] width 104 height 56
drag, startPoint x: 79, startPoint y: 47, endPoint x: 13, endPoint y: 48, distance: 66.5
click at [13, 48] on div "Listings Clear All Filters" at bounding box center [264, 116] width 505 height 218
paste input "text"
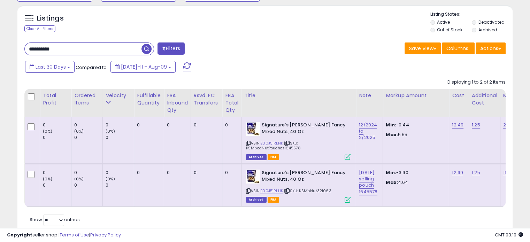
drag, startPoint x: 299, startPoint y: 148, endPoint x: 283, endPoint y: 149, distance: 16.7
click at [283, 149] on div "ASIN: B00J51RLHK | SKU: KSMixedNutPouches1645578 Archived FBA" at bounding box center [298, 140] width 104 height 37
drag, startPoint x: 75, startPoint y: 49, endPoint x: 29, endPoint y: 48, distance: 46.0
click at [29, 48] on input "**********" at bounding box center [83, 49] width 117 height 12
paste input "text"
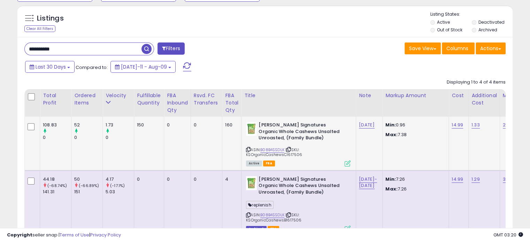
drag, startPoint x: 297, startPoint y: 154, endPoint x: 285, endPoint y: 155, distance: 12.2
click at [285, 155] on div "ASIN: B08B4SSDLK | SKU: KSOrganicCashewsC1617506 Active FBA" at bounding box center [298, 144] width 104 height 44
drag, startPoint x: 50, startPoint y: 50, endPoint x: -17, endPoint y: 50, distance: 66.9
click at [0, 50] on html "Unable to login Retrieving listings data.. has not yet accepted the Terms of Us…" at bounding box center [265, 34] width 530 height 242
paste input "text"
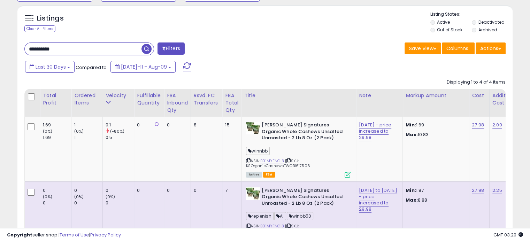
drag, startPoint x: 69, startPoint y: 49, endPoint x: -10, endPoint y: 48, distance: 79.0
click at [0, 48] on html "Unable to login Retrieving listings data.. has not yet accepted the Terms of Us…" at bounding box center [265, 34] width 530 height 242
paste input "text"
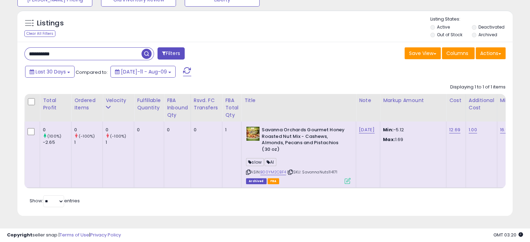
drag, startPoint x: 340, startPoint y: 169, endPoint x: 328, endPoint y: 167, distance: 11.5
click at [328, 167] on div "ASIN: B00YM2CBF4 | SKU: SavannaNuts114171 Archived FBA" at bounding box center [298, 155] width 104 height 56
drag, startPoint x: 69, startPoint y: 48, endPoint x: 7, endPoint y: 50, distance: 62.7
click at [7, 50] on div "**********" at bounding box center [264, 86] width 523 height 277
paste input "text"
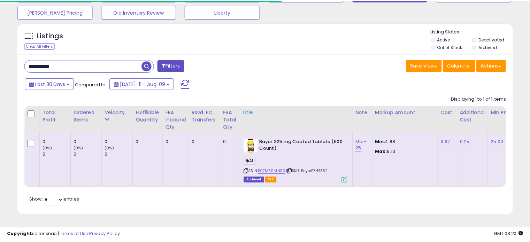
scroll to position [74, 0]
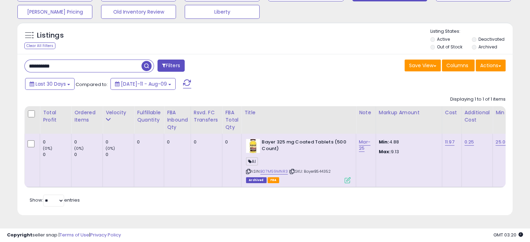
drag, startPoint x: 336, startPoint y: 168, endPoint x: 317, endPoint y: 168, distance: 18.5
click at [317, 168] on div "ASIN: B07M59MNR3 | SKU: BayerB544352 Archived FBA" at bounding box center [298, 161] width 104 height 44
drag, startPoint x: 80, startPoint y: 60, endPoint x: 5, endPoint y: 61, distance: 75.9
click at [5, 61] on div "**********" at bounding box center [264, 92] width 523 height 264
paste input "text"
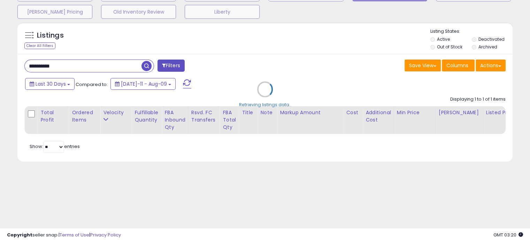
scroll to position [70, 0]
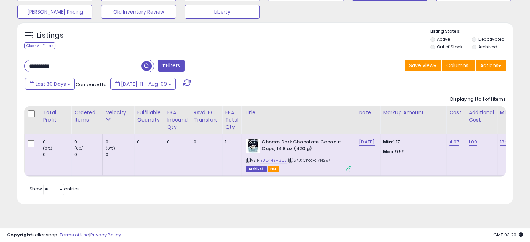
drag, startPoint x: 331, startPoint y: 160, endPoint x: 319, endPoint y: 162, distance: 12.3
click at [319, 162] on div "ASIN: B0C4HZH6Q5 | SKU: Chocxo1714297 Archived FBA" at bounding box center [298, 155] width 104 height 32
drag, startPoint x: 50, startPoint y: 64, endPoint x: 24, endPoint y: 64, distance: 26.1
click at [24, 64] on div "**********" at bounding box center [142, 67] width 246 height 14
paste input "text"
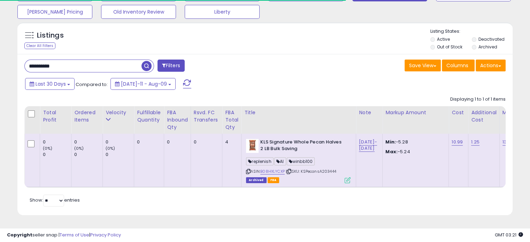
drag, startPoint x: 338, startPoint y: 172, endPoint x: 323, endPoint y: 172, distance: 14.6
click at [323, 172] on div "ASIN: B08HXLYCXP | SKU: KSPecansA203444 Archived FBA" at bounding box center [298, 161] width 104 height 44
click at [7, 67] on div "**********" at bounding box center [264, 92] width 523 height 264
paste input "text"
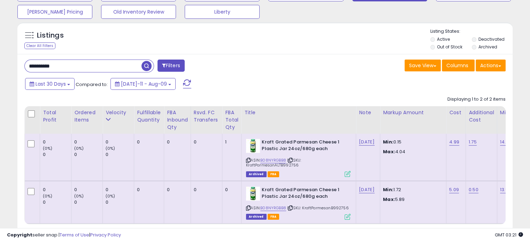
drag, startPoint x: 297, startPoint y: 165, endPoint x: 282, endPoint y: 164, distance: 15.1
click at [282, 164] on div "ASIN: B08NYRGBB8 | SKU: KraftParmesanALTB992756 Archived FBA" at bounding box center [298, 157] width 104 height 37
drag, startPoint x: 73, startPoint y: 66, endPoint x: 29, endPoint y: 66, distance: 44.2
click at [29, 66] on input "**********" at bounding box center [83, 66] width 117 height 12
paste input "text"
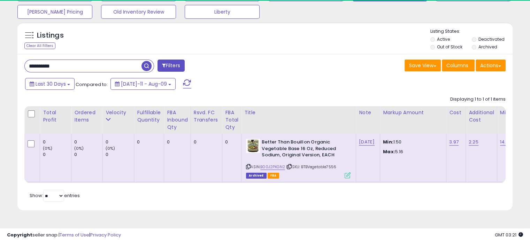
drag, startPoint x: 344, startPoint y: 165, endPoint x: 330, endPoint y: 167, distance: 14.0
click at [330, 167] on div "ASIN: B00J2PXGN2 | SKU: BTBVegetable7556 Archived FBA" at bounding box center [298, 158] width 104 height 39
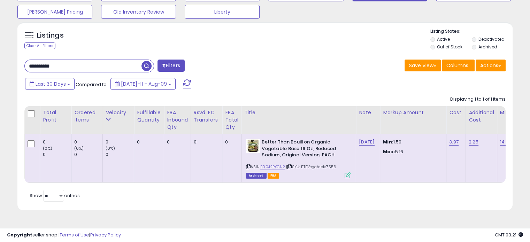
drag, startPoint x: 73, startPoint y: 68, endPoint x: 46, endPoint y: 73, distance: 28.1
click at [47, 72] on input "**********" at bounding box center [83, 66] width 117 height 12
click at [81, 64] on input "**********" at bounding box center [83, 66] width 117 height 12
click at [3, 62] on div "**********" at bounding box center [265, 97] width 530 height 289
paste input "text"
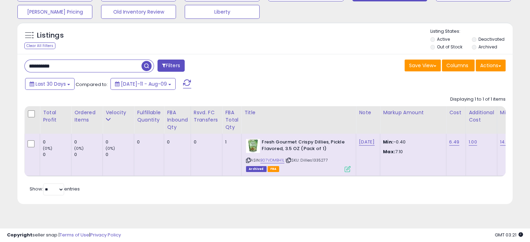
drag, startPoint x: 330, startPoint y: 161, endPoint x: 312, endPoint y: 160, distance: 18.5
click at [312, 160] on div "ASIN: B07VDMBH1L | SKU: Dillies1335277 Archived FBA" at bounding box center [298, 155] width 104 height 32
drag, startPoint x: 62, startPoint y: 70, endPoint x: 21, endPoint y: 69, distance: 40.7
click at [20, 69] on div "**********" at bounding box center [142, 67] width 246 height 14
paste input "text"
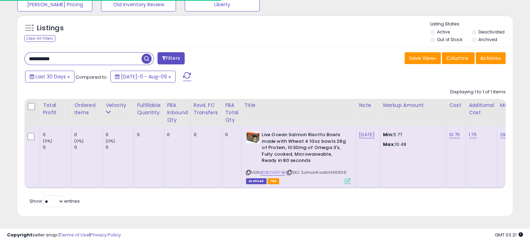
scroll to position [82, 0]
drag, startPoint x: 348, startPoint y: 167, endPoint x: 330, endPoint y: 168, distance: 18.2
click at [330, 168] on div "ASIN: B08CVV574B | SKU: SalmonRisotto1436906 Archived FBA" at bounding box center [298, 158] width 104 height 52
drag, startPoint x: 74, startPoint y: 53, endPoint x: -8, endPoint y: 51, distance: 82.2
click at [0, 51] on html "Unable to login Retrieving listings data.. has not yet accepted the Terms of Us…" at bounding box center [265, 44] width 530 height 242
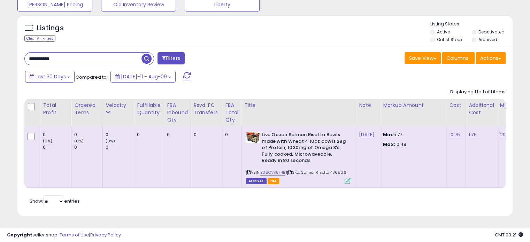
paste input "text"
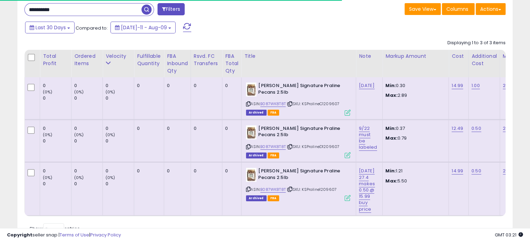
scroll to position [152, 0]
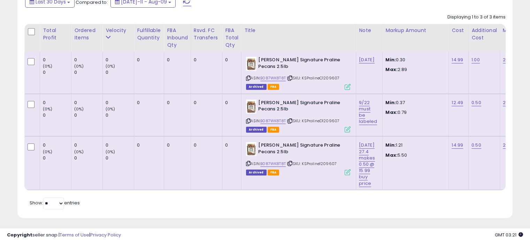
drag, startPoint x: 343, startPoint y: 76, endPoint x: 323, endPoint y: 78, distance: 20.3
click at [323, 78] on div "ASIN: B087WK8T8T | SKU: KSPralineC1209607 Archived FBA" at bounding box center [298, 73] width 104 height 32
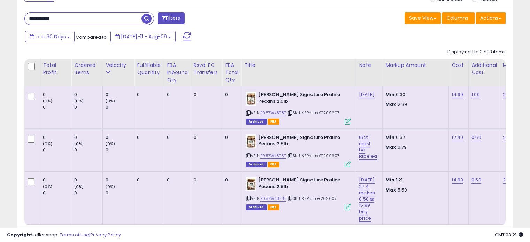
drag, startPoint x: 75, startPoint y: 18, endPoint x: 12, endPoint y: 17, distance: 63.0
click at [12, 17] on div "Listings Clear All Filters" at bounding box center [264, 116] width 505 height 290
paste input "text"
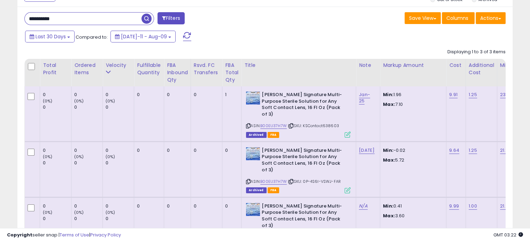
drag, startPoint x: 341, startPoint y: 120, endPoint x: 324, endPoint y: 120, distance: 17.1
click at [324, 120] on div "ASIN: B00EU37H7W | SKU: KSContact638603 Archived FBA" at bounding box center [298, 114] width 104 height 45
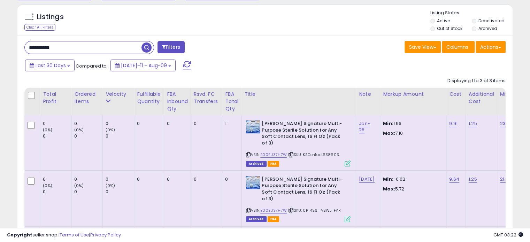
scroll to position [28, 0]
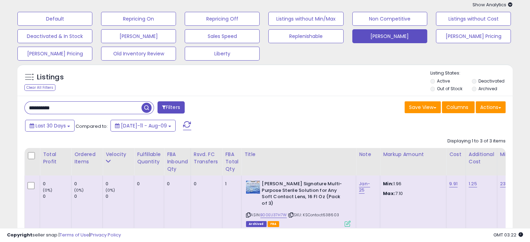
drag, startPoint x: 78, startPoint y: 105, endPoint x: 26, endPoint y: 104, distance: 51.2
click at [26, 104] on input "**********" at bounding box center [83, 108] width 117 height 12
paste input "text"
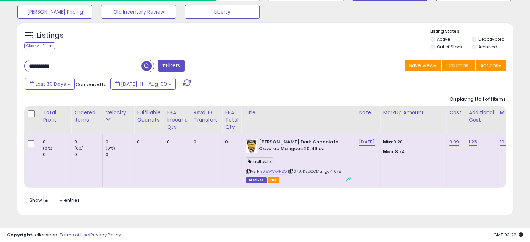
scroll to position [74, 0]
drag, startPoint x: 346, startPoint y: 167, endPoint x: 330, endPoint y: 167, distance: 15.7
click at [330, 167] on div "ASIN: B08WVKVPZQ | SKU: KSDCCMango1410781 Archived FBA" at bounding box center [298, 161] width 104 height 44
drag, startPoint x: 75, startPoint y: 64, endPoint x: 3, endPoint y: 62, distance: 72.4
click at [3, 62] on div "**********" at bounding box center [265, 97] width 530 height 289
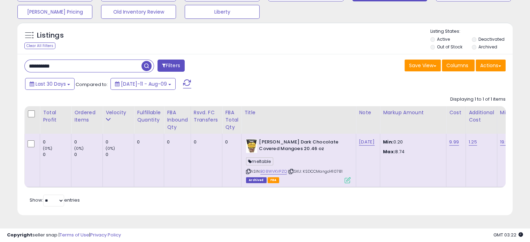
paste input "text"
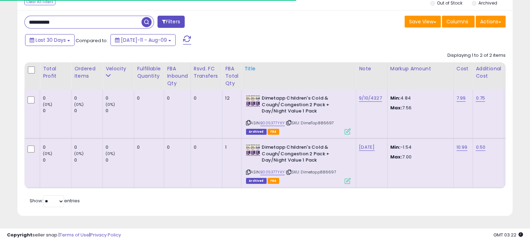
scroll to position [118, 0]
drag, startPoint x: 334, startPoint y: 117, endPoint x: 319, endPoint y: 117, distance: 15.3
click at [319, 117] on div "ASIN: B005377YKY | SKU: DimeTap886697 Archived FBA" at bounding box center [298, 114] width 104 height 39
drag, startPoint x: 76, startPoint y: 17, endPoint x: 14, endPoint y: 17, distance: 62.3
click at [14, 17] on div "Listings Clear All Filters" at bounding box center [264, 100] width 505 height 250
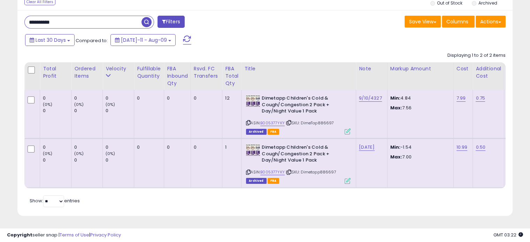
paste input "text"
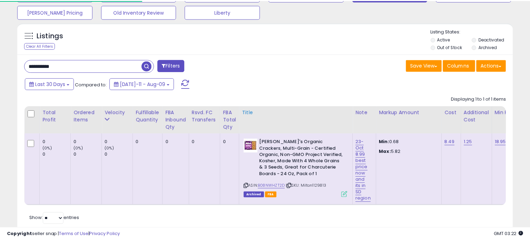
scroll to position [92, 0]
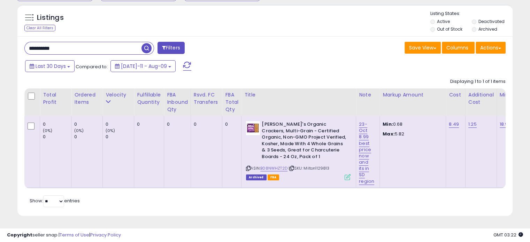
drag, startPoint x: 332, startPoint y: 164, endPoint x: 315, endPoint y: 165, distance: 16.4
click at [315, 165] on div "ASIN: B08NWHZT2D | SKU: Milton1129813 Archived FBA" at bounding box center [298, 150] width 104 height 58
drag, startPoint x: 93, startPoint y: 47, endPoint x: -11, endPoint y: 41, distance: 104.6
click at [0, 41] on html "Unable to login Retrieving listings data.. has not yet accepted the Terms of Us…" at bounding box center [265, 34] width 530 height 242
paste input "text"
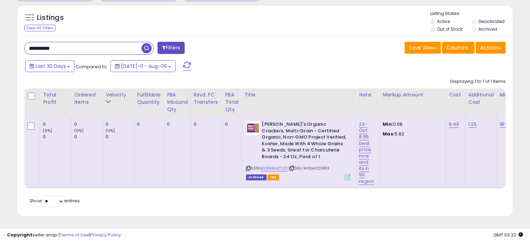
scroll to position [70, 0]
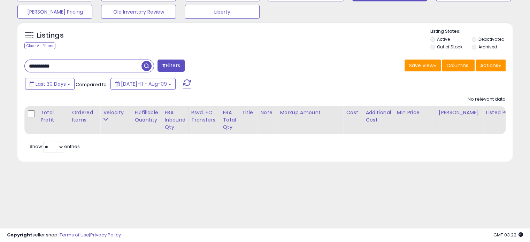
click at [144, 66] on span "button" at bounding box center [146, 66] width 10 height 10
drag, startPoint x: 12, startPoint y: 64, endPoint x: 6, endPoint y: 64, distance: 6.3
click at [6, 64] on div "**********" at bounding box center [264, 65] width 523 height 210
paste input "**********"
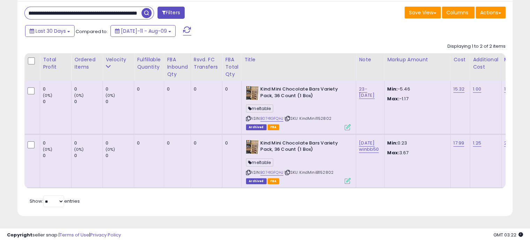
scroll to position [0, 0]
click at [134, 9] on input "**********" at bounding box center [83, 13] width 117 height 12
paste input "text"
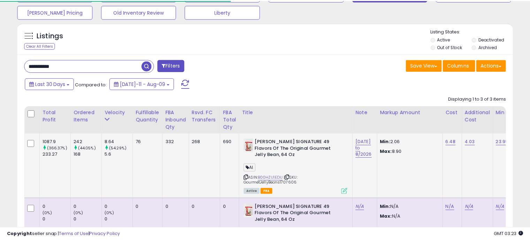
scroll to position [127, 0]
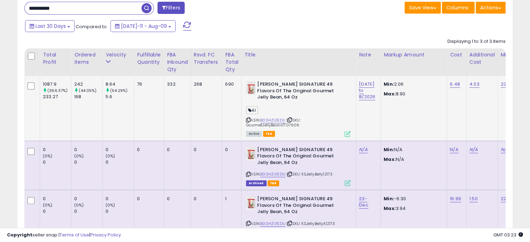
drag, startPoint x: 300, startPoint y: 125, endPoint x: 282, endPoint y: 126, distance: 18.1
click at [282, 126] on div "ASIN: B00HZU1EDU | SKU: GourmetJellyBeans1707606 Active FBA" at bounding box center [298, 108] width 104 height 55
drag, startPoint x: 53, startPoint y: 10, endPoint x: 17, endPoint y: 8, distance: 36.3
click at [17, 8] on div "Listings Clear All Filters" at bounding box center [264, 118] width 505 height 315
paste input "text"
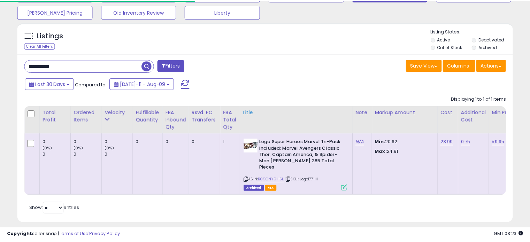
scroll to position [76, 0]
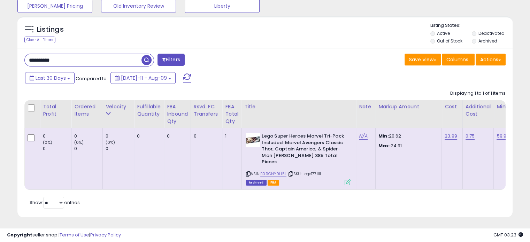
drag, startPoint x: 326, startPoint y: 167, endPoint x: 312, endPoint y: 168, distance: 13.9
click at [312, 168] on div "ASIN: B09CNY9H5L | SKU: Lego1771111 Archived FBA" at bounding box center [298, 159] width 104 height 52
drag, startPoint x: 84, startPoint y: 60, endPoint x: -13, endPoint y: 57, distance: 96.8
click at [0, 57] on html "Unable to login Retrieving listings data.. has not yet accepted the Terms of Us…" at bounding box center [265, 45] width 530 height 242
paste input "text"
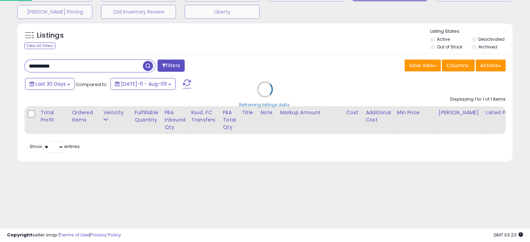
scroll to position [70, 0]
drag, startPoint x: 34, startPoint y: 60, endPoint x: 14, endPoint y: 58, distance: 20.9
click at [14, 58] on div "Listings Clear All Filters" at bounding box center [264, 94] width 505 height 151
paste input "**********"
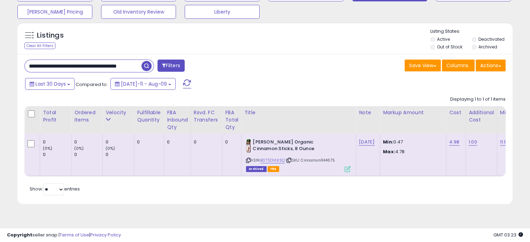
scroll to position [0, 0]
drag, startPoint x: 346, startPoint y: 160, endPoint x: 323, endPoint y: 161, distance: 23.0
click at [323, 161] on div "ASIN: B07SDVLKSQ | SKU: Cinnamon1144675 Archived FBA" at bounding box center [298, 155] width 104 height 32
click at [131, 67] on input "**********" at bounding box center [83, 66] width 117 height 12
paste input "text"
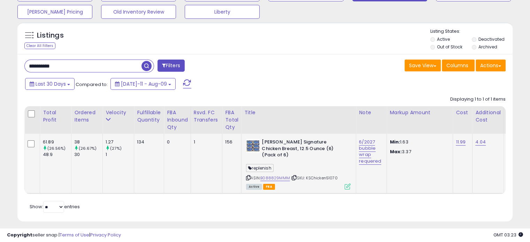
drag, startPoint x: 342, startPoint y: 173, endPoint x: 326, endPoint y: 173, distance: 16.4
click at [326, 173] on div "ASIN: B088829MMM | SKU: KSChicken51070 Active FBA" at bounding box center [298, 164] width 104 height 50
drag, startPoint x: 89, startPoint y: 64, endPoint x: 14, endPoint y: 63, distance: 75.2
click at [14, 63] on div "Listings Clear All Filters" at bounding box center [264, 125] width 505 height 212
paste input "text"
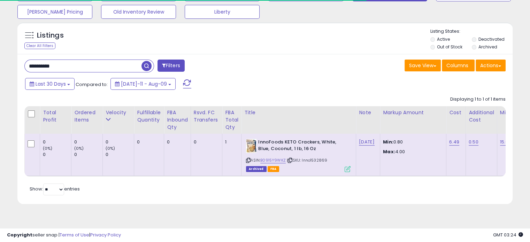
drag, startPoint x: 327, startPoint y: 162, endPoint x: 311, endPoint y: 162, distance: 16.0
click at [311, 162] on div "ASIN: B0915Y9WKZ | SKU: Inno1532869 Archived FBA" at bounding box center [298, 155] width 104 height 32
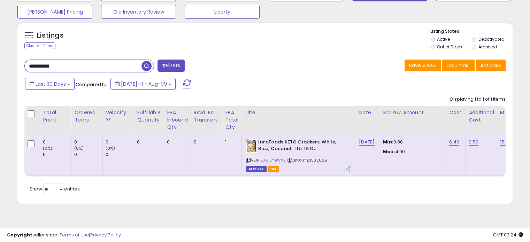
drag, startPoint x: 72, startPoint y: 64, endPoint x: 11, endPoint y: 63, distance: 60.2
click at [11, 63] on div "**********" at bounding box center [264, 86] width 523 height 253
paste input "text"
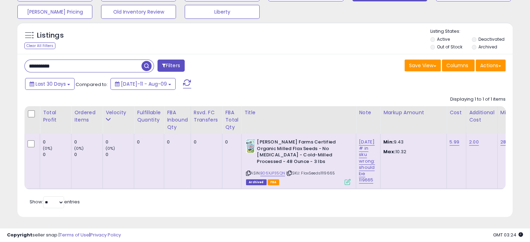
drag, startPoint x: 341, startPoint y: 172, endPoint x: 321, endPoint y: 173, distance: 19.5
click at [321, 173] on div "ASIN: B06XJP35QN | SKU: FlaxSeeds1119665 Archived FBA" at bounding box center [298, 161] width 104 height 45
drag, startPoint x: 67, startPoint y: 66, endPoint x: -6, endPoint y: 60, distance: 73.4
click at [0, 60] on html "Unable to login Retrieving listings data.. has not yet accepted the Terms of Us…" at bounding box center [265, 51] width 530 height 242
paste input "text"
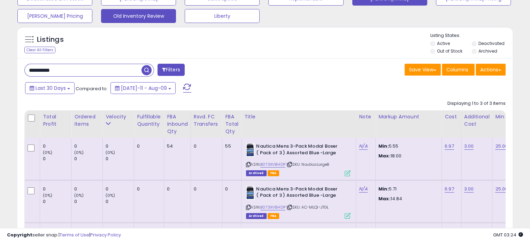
scroll to position [43, 0]
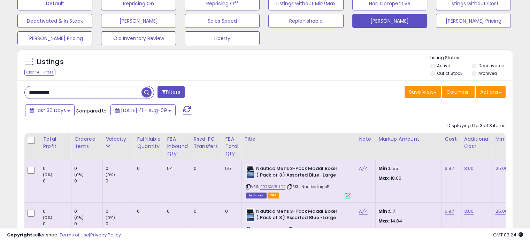
drag, startPoint x: 58, startPoint y: 92, endPoint x: 33, endPoint y: 92, distance: 25.1
click at [34, 92] on input "**********" at bounding box center [83, 92] width 117 height 12
click at [81, 92] on input "**********" at bounding box center [83, 92] width 117 height 12
drag, startPoint x: 79, startPoint y: 90, endPoint x: 19, endPoint y: 90, distance: 59.9
click at [19, 90] on div "**********" at bounding box center [142, 93] width 246 height 14
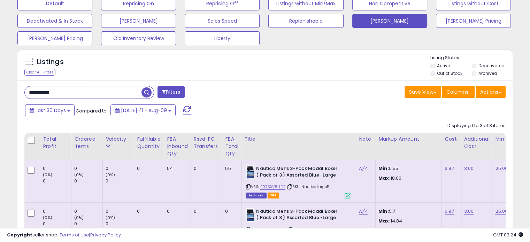
paste input "text"
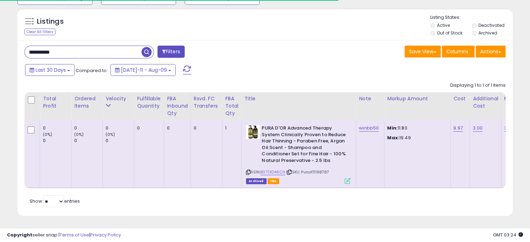
scroll to position [89, 0]
drag, startPoint x: 336, startPoint y: 168, endPoint x: 316, endPoint y: 166, distance: 19.9
click at [316, 166] on div "ASIN: B07D1D46C9 | SKU: PuraAT1198787 Archived FBA" at bounding box center [298, 154] width 104 height 58
drag, startPoint x: 75, startPoint y: 48, endPoint x: 16, endPoint y: 47, distance: 58.8
click at [16, 47] on div "Listings Clear All Filters" at bounding box center [264, 115] width 505 height 220
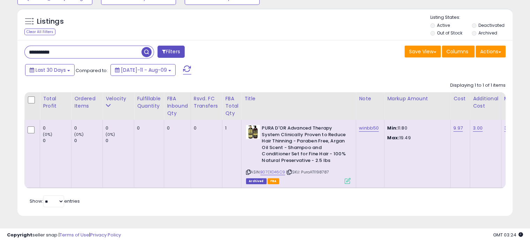
paste input "text"
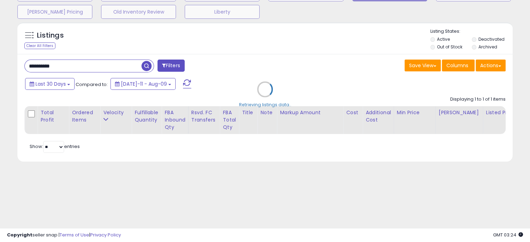
scroll to position [70, 0]
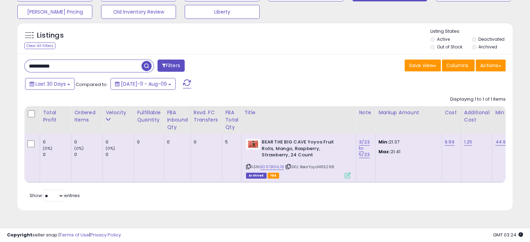
drag, startPoint x: 335, startPoint y: 166, endPoint x: 319, endPoint y: 166, distance: 16.4
click at [319, 166] on div "ASIN: B097B6HL18 | SKU: BearYoyo1465298 Archived FBA" at bounding box center [298, 158] width 104 height 39
drag, startPoint x: 90, startPoint y: 65, endPoint x: 25, endPoint y: 66, distance: 64.8
click at [25, 66] on input "**********" at bounding box center [83, 66] width 117 height 12
paste input "text"
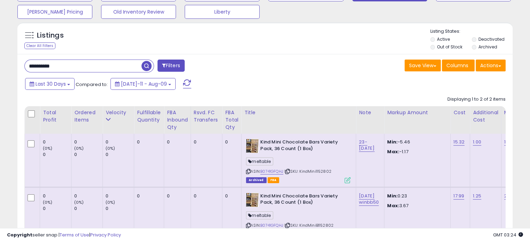
drag, startPoint x: 332, startPoint y: 170, endPoint x: 316, endPoint y: 171, distance: 15.7
click at [316, 171] on div "ASIN: B0741GFQHJ | SKU: KindMini1152802 Archived FBA" at bounding box center [298, 161] width 104 height 44
drag, startPoint x: 67, startPoint y: 69, endPoint x: 25, endPoint y: 68, distance: 41.8
click at [25, 68] on input "**********" at bounding box center [83, 66] width 117 height 12
paste input "text"
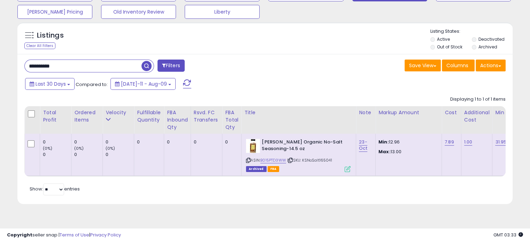
drag, startPoint x: 340, startPoint y: 161, endPoint x: 321, endPoint y: 161, distance: 18.8
click at [321, 161] on div "ASIN: B015PTD3WW | SKU: KSNoSalt165041 Archived FBA" at bounding box center [298, 155] width 104 height 32
drag, startPoint x: 79, startPoint y: 62, endPoint x: 17, endPoint y: 66, distance: 62.1
click at [22, 65] on div "**********" at bounding box center [142, 67] width 246 height 14
paste input "text"
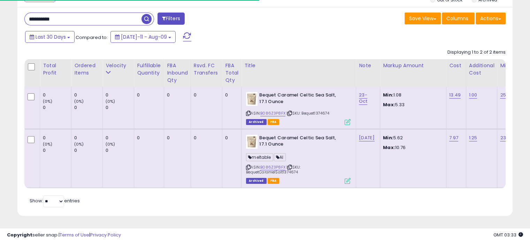
scroll to position [121, 0]
drag, startPoint x: 332, startPoint y: 109, endPoint x: 315, endPoint y: 109, distance: 17.1
click at [315, 109] on div "ASIN: B086Z3P8FX | SKU: Bequet1374674 Archived FBA" at bounding box center [298, 108] width 104 height 32
drag, startPoint x: 64, startPoint y: 13, endPoint x: 2, endPoint y: 13, distance: 62.3
click at [2, 13] on div "**********" at bounding box center [265, 74] width 530 height 336
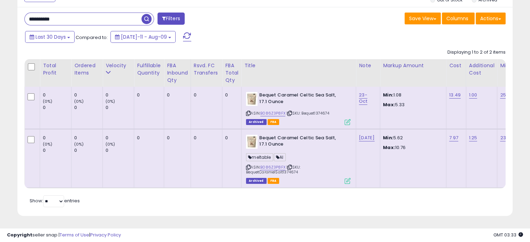
paste input "text"
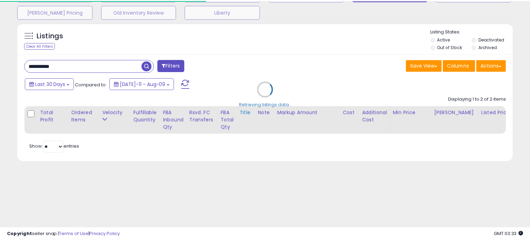
scroll to position [82, 0]
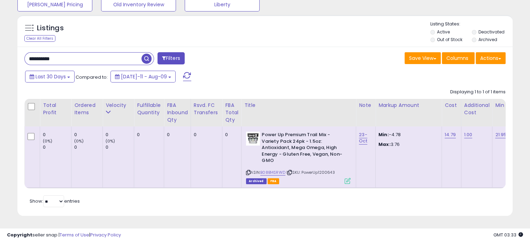
drag, startPoint x: 343, startPoint y: 165, endPoint x: 320, endPoint y: 168, distance: 22.5
click at [320, 168] on div "ASIN: B08B14SRWD | SKU: PowerUp1200643 Archived FBA" at bounding box center [298, 158] width 104 height 52
drag, startPoint x: 94, startPoint y: 54, endPoint x: -16, endPoint y: 55, distance: 109.3
click at [0, 55] on html "Unable to login Retrieving listings data.. has not yet accepted the Terms of Us…" at bounding box center [265, 44] width 530 height 242
paste input "text"
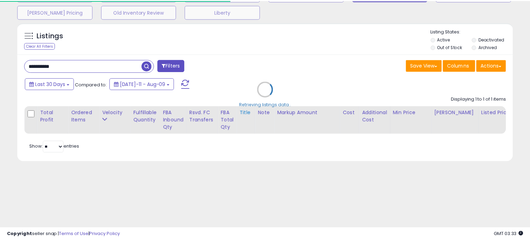
scroll to position [74, 0]
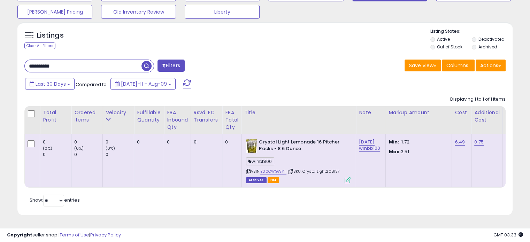
drag, startPoint x: 329, startPoint y: 167, endPoint x: 324, endPoint y: 168, distance: 4.2
click at [324, 168] on div "ASIN: B00CWGWY1I | SKU: CrystalLight208137 Archived FBA" at bounding box center [298, 161] width 104 height 44
click at [330, 169] on span "| SKU: CrystalLight208137" at bounding box center [313, 172] width 52 height 6
drag, startPoint x: 338, startPoint y: 168, endPoint x: 327, endPoint y: 167, distance: 11.5
click at [327, 169] on span "| SKU: CrystalLight208137" at bounding box center [313, 172] width 52 height 6
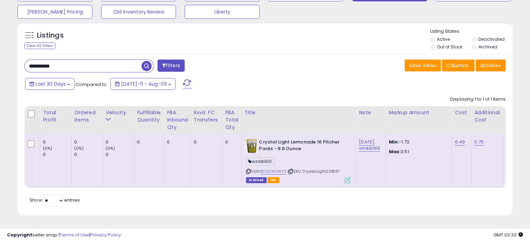
drag, startPoint x: 72, startPoint y: 62, endPoint x: 22, endPoint y: 61, distance: 50.5
click at [21, 62] on div "**********" at bounding box center [142, 67] width 246 height 14
paste input "text"
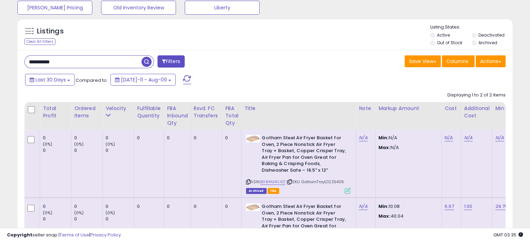
drag, startPoint x: 351, startPoint y: 183, endPoint x: 329, endPoint y: 183, distance: 21.9
click at [329, 183] on td "Gotham Steel Air Fryer Basket for Oven, 2 Piece Nonstick Air Fryer Tray + Baske…" at bounding box center [298, 164] width 115 height 68
drag, startPoint x: 66, startPoint y: 63, endPoint x: 0, endPoint y: 58, distance: 66.0
click at [0, 58] on div "**********" at bounding box center [265, 134] width 530 height 371
paste input "text"
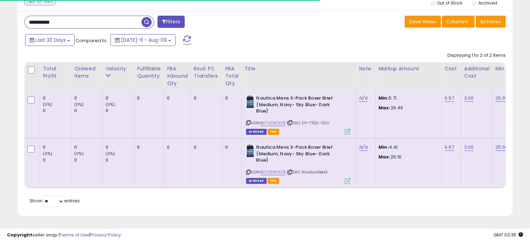
scroll to position [118, 0]
drag, startPoint x: 72, startPoint y: 15, endPoint x: 18, endPoint y: 16, distance: 54.3
click at [18, 16] on div "**********" at bounding box center [264, 112] width 495 height 205
paste input "text"
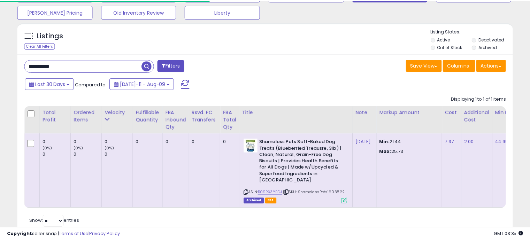
scroll to position [89, 0]
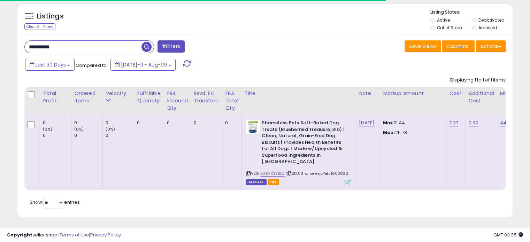
drag, startPoint x: 347, startPoint y: 169, endPoint x: 331, endPoint y: 169, distance: 16.0
click at [331, 169] on div "ASIN: B09RX3YBDJ | SKU: ShamelessPets1603822 Archived FBA" at bounding box center [298, 152] width 104 height 65
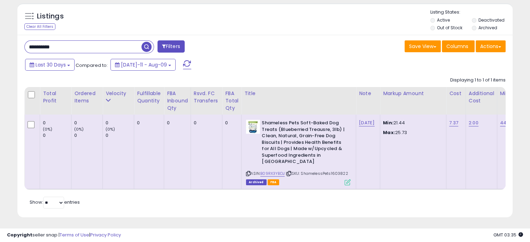
drag, startPoint x: 66, startPoint y: 47, endPoint x: 11, endPoint y: 46, distance: 55.7
click at [10, 47] on div "**********" at bounding box center [264, 83] width 523 height 285
paste input "text"
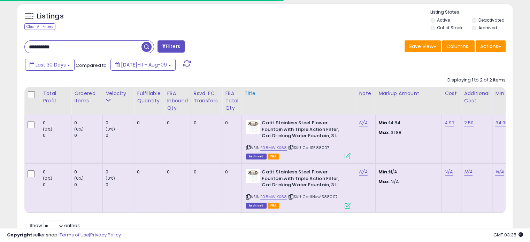
scroll to position [118, 0]
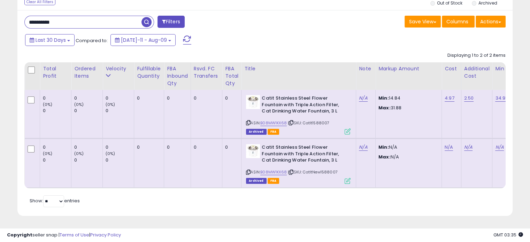
drag, startPoint x: 324, startPoint y: 118, endPoint x: 313, endPoint y: 119, distance: 10.5
click at [313, 119] on div "ASIN: B08MW1KX68 | SKU: CatIt1588007 Archived FBA" at bounding box center [298, 114] width 104 height 39
drag, startPoint x: 83, startPoint y: 18, endPoint x: 19, endPoint y: 18, distance: 64.1
click at [19, 18] on div "**********" at bounding box center [142, 23] width 246 height 14
paste input "text"
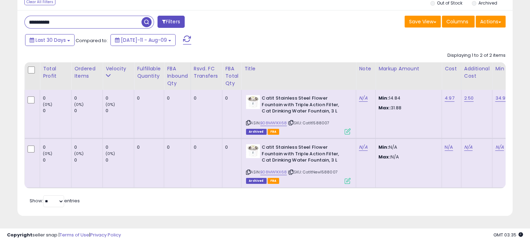
scroll to position [70, 0]
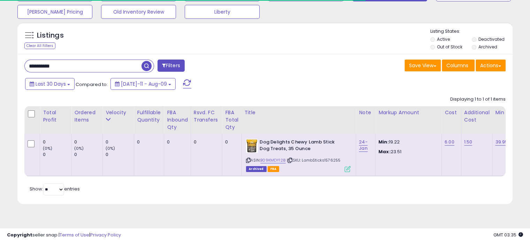
drag, startPoint x: 332, startPoint y: 158, endPoint x: 324, endPoint y: 159, distance: 8.1
click at [324, 159] on div "ASIN: B09KMDY128 | SKU: LambSticks1576255 Archived FBA" at bounding box center [298, 155] width 104 height 32
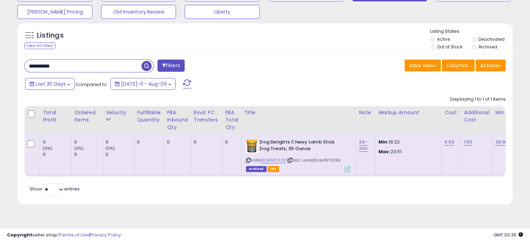
drag, startPoint x: 68, startPoint y: 68, endPoint x: 3, endPoint y: 66, distance: 64.4
click at [3, 66] on div "**********" at bounding box center [264, 86] width 523 height 253
paste input "text"
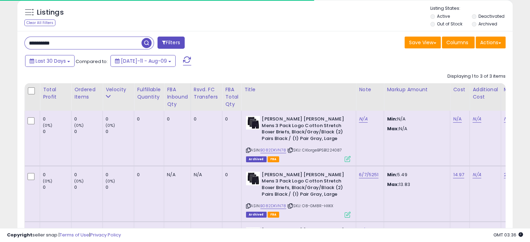
scroll to position [139, 0]
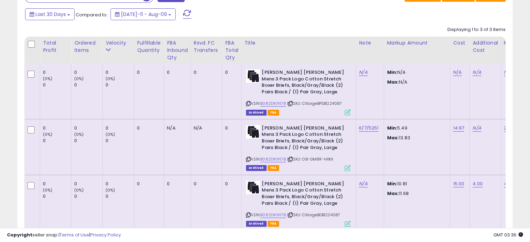
drag, startPoint x: 345, startPoint y: 105, endPoint x: 327, endPoint y: 105, distance: 17.4
click at [327, 105] on div "ASIN: B082DKVN78 | SKU: CKlargeBPSB1224087 Archived FBA" at bounding box center [298, 91] width 104 height 45
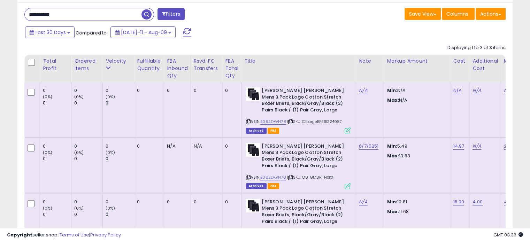
scroll to position [104, 0]
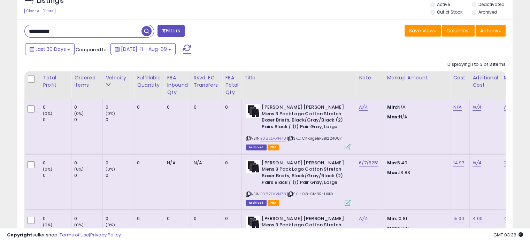
click at [25, 26] on div "**********" at bounding box center [89, 31] width 130 height 13
paste input "text"
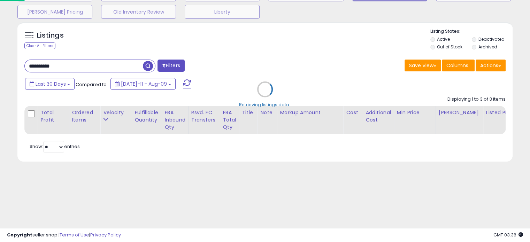
scroll to position [70, 0]
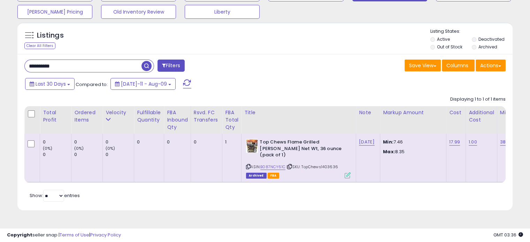
drag, startPoint x: 341, startPoint y: 160, endPoint x: 322, endPoint y: 160, distance: 19.5
click at [322, 160] on div "ASIN: B087NCY61C | SKU: TopChews1403636 Archived FBA" at bounding box center [298, 158] width 104 height 39
drag, startPoint x: 68, startPoint y: 66, endPoint x: 13, endPoint y: 65, distance: 55.0
click at [13, 66] on div "Listings Clear All Filters" at bounding box center [264, 119] width 505 height 201
paste input "text"
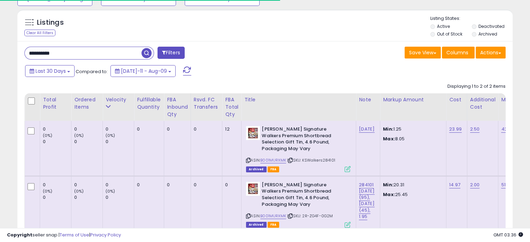
scroll to position [104, 0]
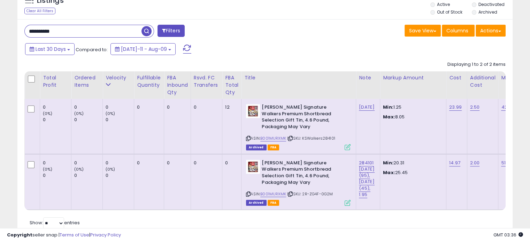
drag, startPoint x: 337, startPoint y: 131, endPoint x: 323, endPoint y: 132, distance: 14.0
click at [323, 132] on div "ASIN: B001MURXMK | SKU: KSWalkers284101 Archived FBA" at bounding box center [298, 126] width 104 height 45
drag, startPoint x: 76, startPoint y: 32, endPoint x: -5, endPoint y: 31, distance: 80.4
click at [0, 31] on html "Unable to login Retrieving listings data.. has not yet accepted the Terms of Us…" at bounding box center [265, 17] width 530 height 242
paste input "text"
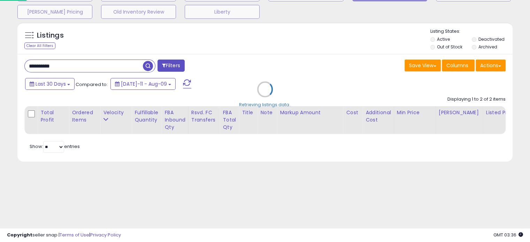
scroll to position [70, 0]
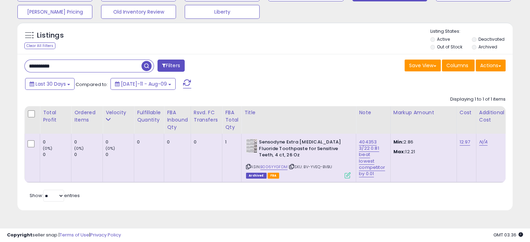
drag, startPoint x: 70, startPoint y: 66, endPoint x: 1, endPoint y: 65, distance: 68.3
click at [0, 65] on html "Unable to login Retrieving listings data.. has not yet accepted the Terms of Us…" at bounding box center [265, 51] width 530 height 242
paste input "text"
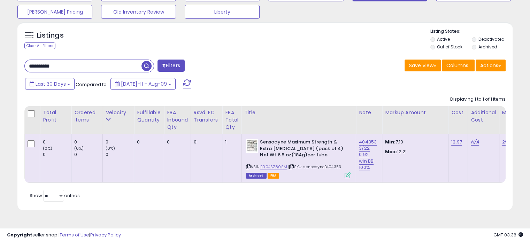
drag, startPoint x: 338, startPoint y: 168, endPoint x: 326, endPoint y: 168, distance: 11.8
click at [326, 168] on div "ASIN: B004SZ80SM | SKU: sensodyneB404353 Archived FBA" at bounding box center [298, 158] width 104 height 39
drag, startPoint x: 75, startPoint y: 65, endPoint x: 10, endPoint y: 55, distance: 66.2
click at [8, 64] on div "**********" at bounding box center [264, 89] width 523 height 259
paste input "text"
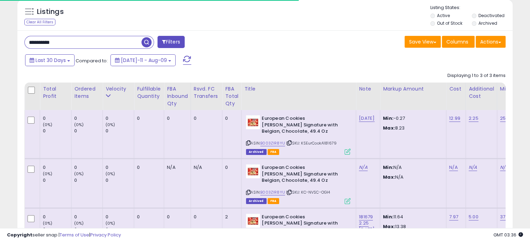
scroll to position [104, 0]
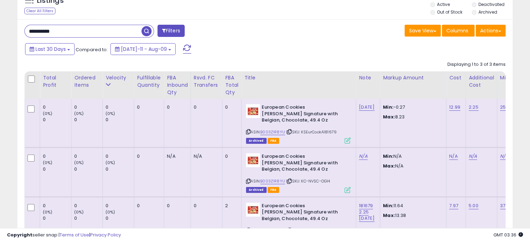
drag, startPoint x: 332, startPoint y: 133, endPoint x: 323, endPoint y: 133, distance: 9.4
click at [323, 133] on div "ASIN: B003ZIR8YU | SKU: KSEurCookA181679 Archived FBA" at bounding box center [298, 123] width 104 height 39
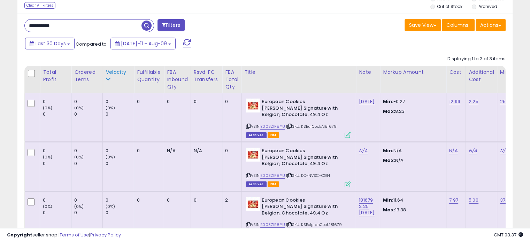
scroll to position [97, 0]
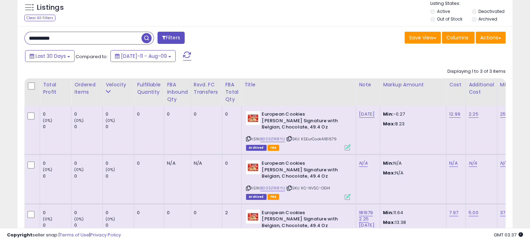
drag, startPoint x: 70, startPoint y: 37, endPoint x: 22, endPoint y: 34, distance: 48.1
click at [22, 35] on div "**********" at bounding box center [142, 39] width 246 height 14
paste input "text"
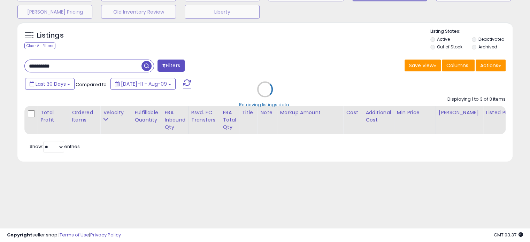
scroll to position [70, 0]
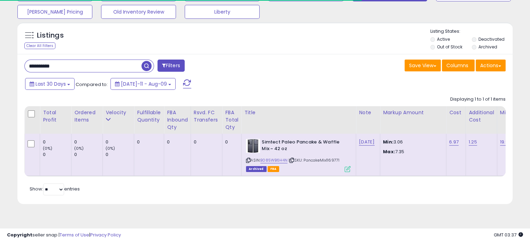
drag, startPoint x: 345, startPoint y: 160, endPoint x: 327, endPoint y: 161, distance: 17.8
click at [327, 161] on div "ASIN: B085WB6H4N | SKU: PancakeMix1169771 Archived FBA" at bounding box center [298, 155] width 104 height 32
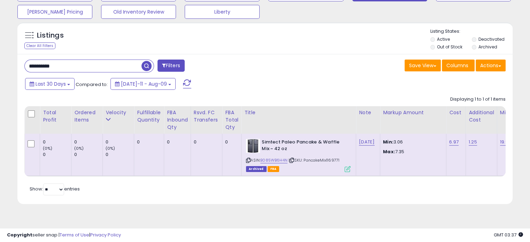
drag, startPoint x: 76, startPoint y: 68, endPoint x: 24, endPoint y: 68, distance: 52.2
click at [24, 68] on div "**********" at bounding box center [142, 67] width 246 height 14
paste
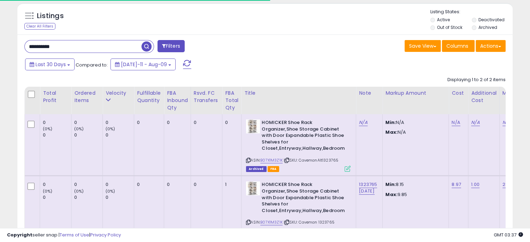
scroll to position [104, 0]
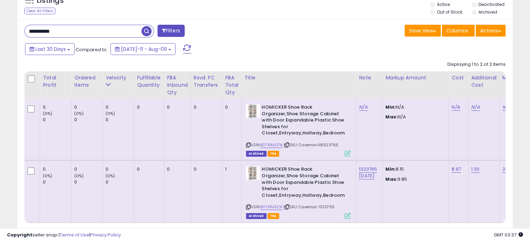
drag, startPoint x: 339, startPoint y: 145, endPoint x: 324, endPoint y: 147, distance: 15.1
click at [324, 147] on div "ASIN: B07X1M3Z1K | SKU: CavemanAlt1323765 Archived FBA" at bounding box center [298, 130] width 104 height 52
drag, startPoint x: 82, startPoint y: 35, endPoint x: 58, endPoint y: 37, distance: 24.1
click at [4, 34] on div "**********" at bounding box center [264, 92] width 523 height 334
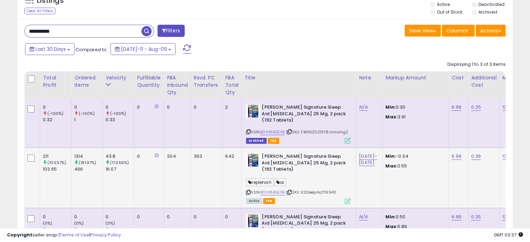
drag, startPoint x: 341, startPoint y: 192, endPoint x: 324, endPoint y: 192, distance: 16.7
click at [324, 192] on div "ASIN: B0045XGE9E | SKU: KSSleepAid719940 Active FBA" at bounding box center [298, 178] width 104 height 50
drag, startPoint x: 82, startPoint y: 28, endPoint x: 35, endPoint y: 29, distance: 46.7
click at [36, 30] on input "**********" at bounding box center [83, 31] width 117 height 12
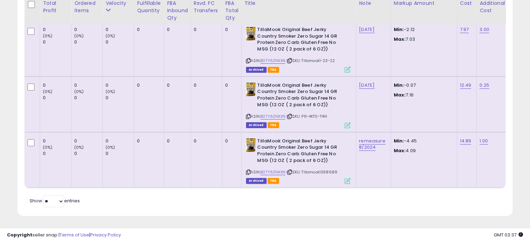
scroll to position [187, 0]
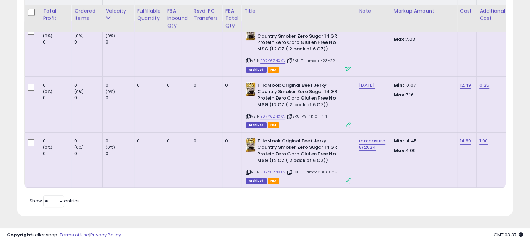
drag, startPoint x: 342, startPoint y: 168, endPoint x: 320, endPoint y: 168, distance: 21.2
click at [320, 168] on div "ASIN: B07Y6ZNXXN | SKU: Tillamook1368689 Archived FBA" at bounding box center [298, 160] width 104 height 45
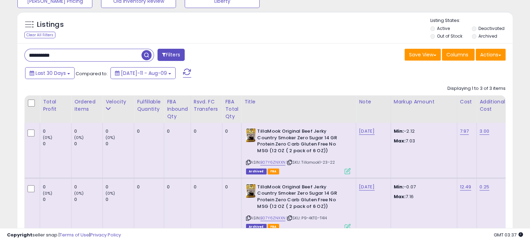
scroll to position [47, 0]
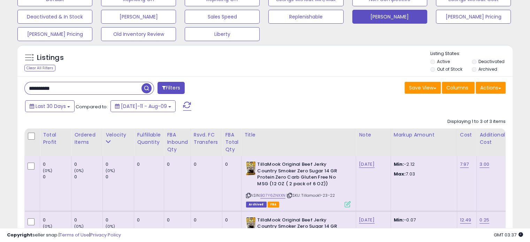
drag, startPoint x: 57, startPoint y: 87, endPoint x: 20, endPoint y: 86, distance: 36.9
click at [20, 86] on div "**********" at bounding box center [142, 89] width 246 height 14
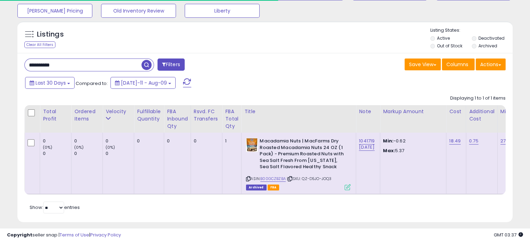
scroll to position [82, 0]
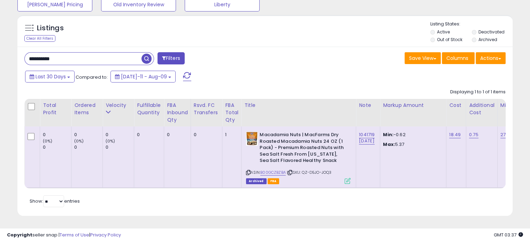
drag, startPoint x: 66, startPoint y: 54, endPoint x: 17, endPoint y: 48, distance: 49.4
click at [10, 55] on div "**********" at bounding box center [264, 89] width 523 height 272
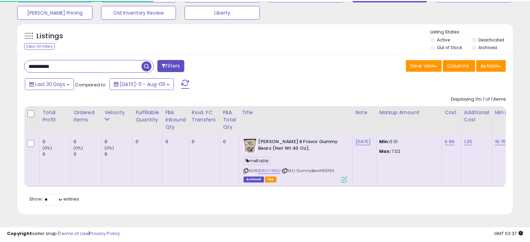
scroll to position [74, 0]
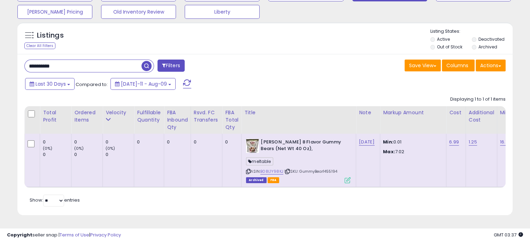
drag, startPoint x: 336, startPoint y: 168, endPoint x: 324, endPoint y: 168, distance: 11.5
click at [324, 168] on div "ASIN: B08L1Y98KJ | SKU: GummyBear1455194 Archived FBA" at bounding box center [298, 161] width 104 height 44
click at [15, 63] on div "Listings Clear All Filters" at bounding box center [264, 121] width 505 height 205
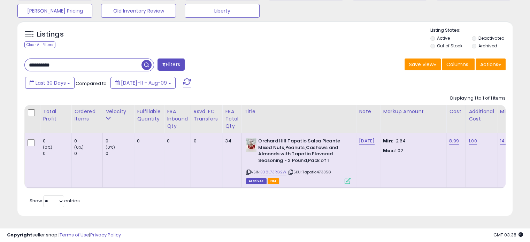
drag, startPoint x: 335, startPoint y: 170, endPoint x: 319, endPoint y: 171, distance: 16.8
click at [319, 171] on div "ASIN: B08L73RG2W | SKU: Tapatio473358 Archived FBA" at bounding box center [298, 160] width 104 height 45
drag, startPoint x: 83, startPoint y: 62, endPoint x: -6, endPoint y: 61, distance: 88.1
click at [0, 61] on html "Unable to login Retrieving listings data.. has not yet accepted the Terms of Us…" at bounding box center [265, 50] width 530 height 242
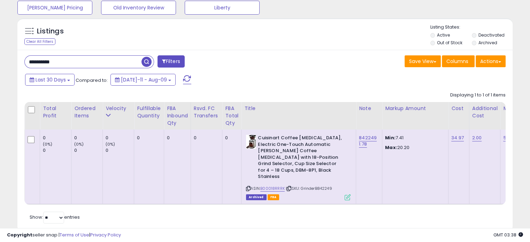
drag, startPoint x: 333, startPoint y: 175, endPoint x: 318, endPoint y: 177, distance: 15.4
click at [318, 177] on div "ASIN: B00018RRRK | SKU: GrinderB842249 Archived FBA" at bounding box center [298, 167] width 104 height 65
drag, startPoint x: 17, startPoint y: 60, endPoint x: -12, endPoint y: 60, distance: 28.5
click at [0, 60] on html "Unable to login Retrieving listings data.. has not yet accepted the Terms of Us…" at bounding box center [265, 47] width 530 height 242
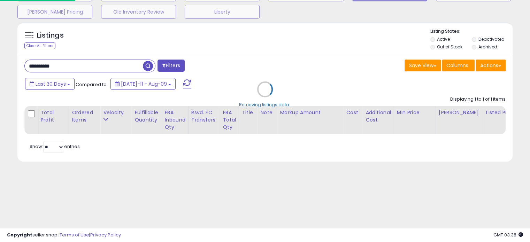
scroll to position [70, 0]
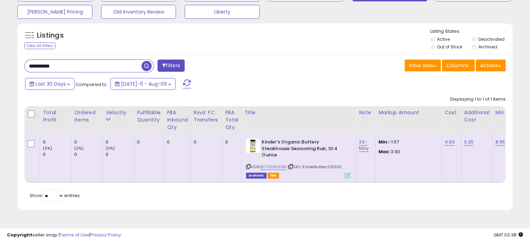
drag, startPoint x: 344, startPoint y: 167, endPoint x: 328, endPoint y: 167, distance: 16.0
click at [328, 167] on div "ASIN: B073ZM258R | SKU: KinderButtery125330 Archived FBA" at bounding box center [298, 158] width 104 height 39
drag, startPoint x: 67, startPoint y: 64, endPoint x: 21, endPoint y: 66, distance: 46.3
click at [21, 66] on div "**********" at bounding box center [142, 67] width 246 height 14
drag, startPoint x: 343, startPoint y: 167, endPoint x: 326, endPoint y: 168, distance: 17.1
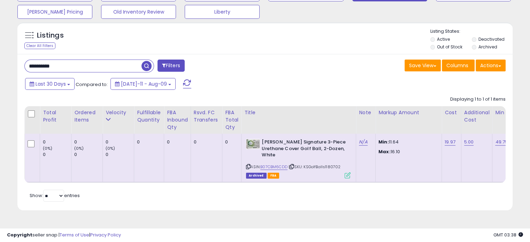
click at [326, 168] on div "ASIN: B07CBM6CDD | SKU: KSGolfBalls1180702 Archived FBA" at bounding box center [298, 158] width 104 height 39
drag, startPoint x: 23, startPoint y: 65, endPoint x: 4, endPoint y: 65, distance: 18.5
click at [2, 65] on div "**********" at bounding box center [265, 97] width 530 height 289
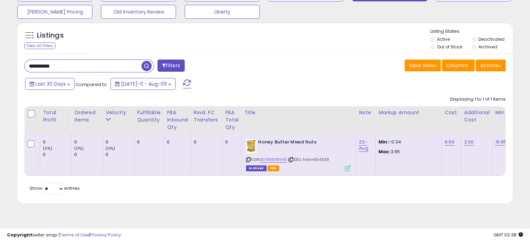
drag, startPoint x: 334, startPoint y: 161, endPoint x: 315, endPoint y: 161, distance: 19.5
click at [315, 161] on div "ASIN: B091MD9NN5 | SKU: hbmn1514339 Archived FBA" at bounding box center [298, 155] width 104 height 32
drag, startPoint x: 87, startPoint y: 64, endPoint x: 15, endPoint y: 62, distance: 72.1
click at [8, 62] on div "**********" at bounding box center [264, 86] width 523 height 252
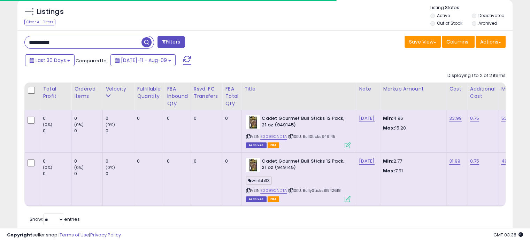
scroll to position [104, 0]
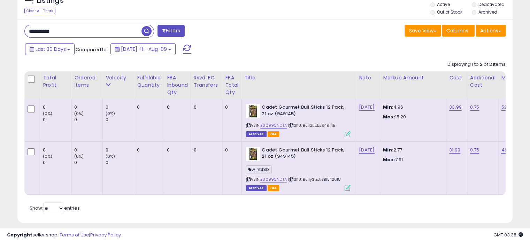
drag, startPoint x: 341, startPoint y: 180, endPoint x: 327, endPoint y: 181, distance: 13.6
click at [327, 181] on div "ASIN: B0099CNDTA | SKU: BullySticksB1542618 Archived FBA" at bounding box center [298, 169] width 104 height 44
drag, startPoint x: 341, startPoint y: 124, endPoint x: 322, endPoint y: 126, distance: 18.9
click at [322, 126] on div "ASIN: B0099CNDTA | SKU: BullSticks949145 Archived FBA" at bounding box center [298, 120] width 104 height 32
drag, startPoint x: 77, startPoint y: 33, endPoint x: 31, endPoint y: 31, distance: 46.3
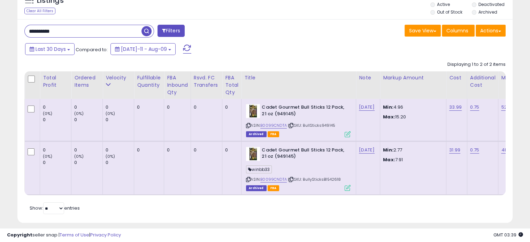
click at [31, 31] on input "**********" at bounding box center [83, 31] width 117 height 12
drag, startPoint x: 31, startPoint y: 32, endPoint x: 17, endPoint y: 33, distance: 14.6
click at [22, 34] on div "**********" at bounding box center [142, 32] width 246 height 14
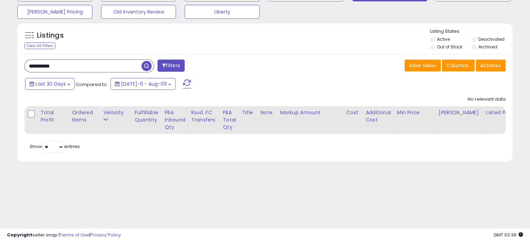
click at [146, 63] on span "button" at bounding box center [146, 66] width 10 height 10
drag, startPoint x: 93, startPoint y: 70, endPoint x: 23, endPoint y: 68, distance: 70.0
click at [23, 70] on div "**********" at bounding box center [142, 67] width 246 height 14
drag, startPoint x: 74, startPoint y: 63, endPoint x: -6, endPoint y: 66, distance: 79.4
click at [0, 66] on html "Unable to login Retrieving listings data.. has not yet accepted the Terms of Us…" at bounding box center [265, 51] width 530 height 242
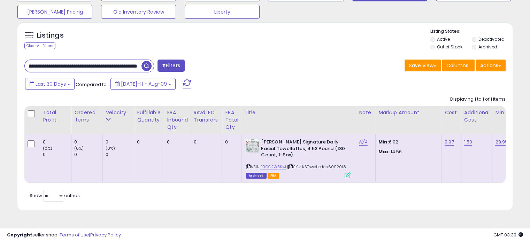
scroll to position [0, 0]
drag, startPoint x: 349, startPoint y: 166, endPoint x: 331, endPoint y: 168, distance: 17.9
click at [331, 168] on div "ASIN: B0CG2W3KKJ | SKU: KSTowellettes6092018 Archived FBA" at bounding box center [298, 158] width 104 height 39
click at [102, 71] on input "**********" at bounding box center [83, 66] width 117 height 12
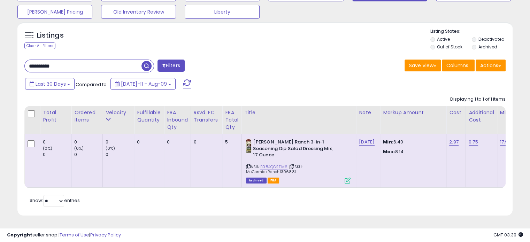
drag, startPoint x: 292, startPoint y: 168, endPoint x: 279, endPoint y: 166, distance: 14.1
click at [279, 166] on div "ASIN: B084QC2ZM6 | SKU: McCormickRanch1306881 Archived FBA" at bounding box center [298, 161] width 104 height 44
drag, startPoint x: 63, startPoint y: 70, endPoint x: 13, endPoint y: 69, distance: 50.8
click at [13, 69] on div "Listings Clear All Filters" at bounding box center [264, 121] width 505 height 205
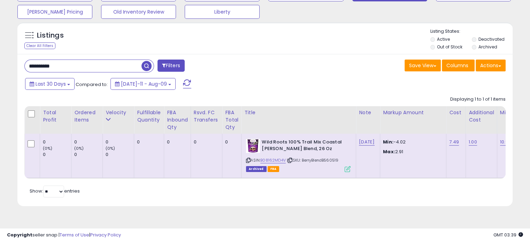
drag, startPoint x: 342, startPoint y: 160, endPoint x: 324, endPoint y: 161, distance: 17.4
click at [324, 161] on div "ASIN: B08162MD4V | SKU: BerryBlendB560519 Archived FBA" at bounding box center [298, 155] width 104 height 32
drag, startPoint x: 62, startPoint y: 67, endPoint x: -6, endPoint y: 66, distance: 67.9
click at [0, 66] on html "Unable to login Retrieving listings data.. has not yet accepted the Terms of Us…" at bounding box center [265, 51] width 530 height 242
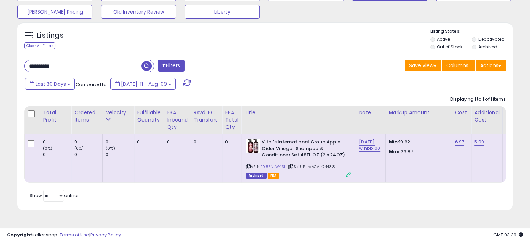
drag, startPoint x: 337, startPoint y: 166, endPoint x: 322, endPoint y: 167, distance: 15.4
click at [322, 167] on div "ASIN: B08ZNJW45H | SKU: PuraACV1474488 Archived FBA" at bounding box center [298, 158] width 104 height 39
click at [319, 166] on span "| SKU: PuraACV1474488" at bounding box center [311, 167] width 47 height 6
drag, startPoint x: 35, startPoint y: 60, endPoint x: 21, endPoint y: 62, distance: 14.3
click at [20, 60] on div "**********" at bounding box center [142, 67] width 246 height 14
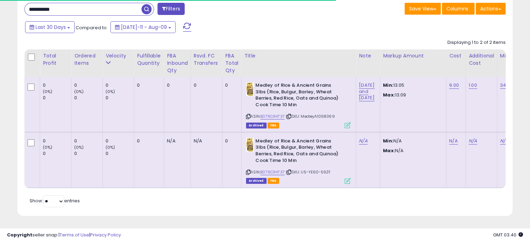
scroll to position [131, 0]
drag, startPoint x: 335, startPoint y: 112, endPoint x: 319, endPoint y: 112, distance: 16.4
click at [319, 112] on div "ASIN: B076CR4737 | SKU: MedleyA1098369 Archived FBA" at bounding box center [298, 104] width 104 height 45
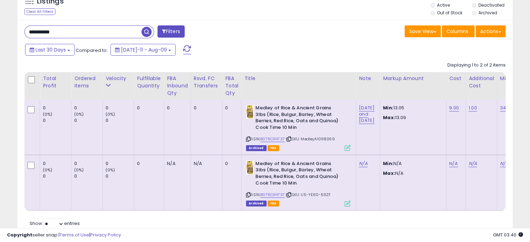
scroll to position [61, 0]
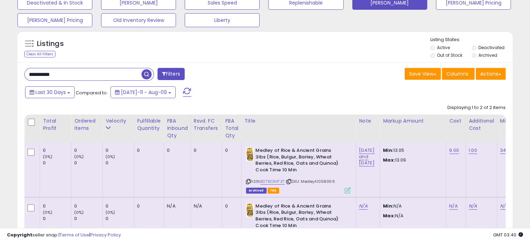
drag, startPoint x: 66, startPoint y: 74, endPoint x: 38, endPoint y: 73, distance: 28.6
click at [38, 73] on input "**********" at bounding box center [83, 74] width 117 height 12
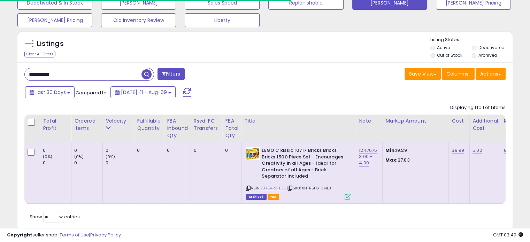
scroll to position [82, 0]
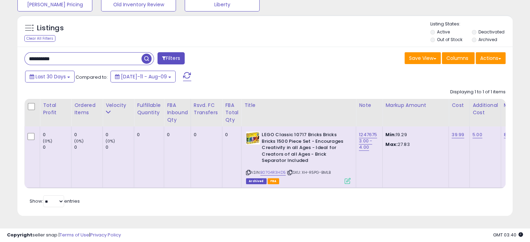
drag, startPoint x: 17, startPoint y: 52, endPoint x: 13, endPoint y: 51, distance: 4.6
click at [11, 51] on div "**********" at bounding box center [264, 89] width 523 height 272
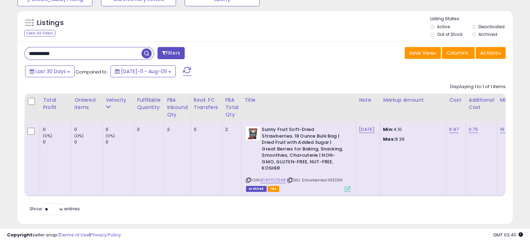
drag, startPoint x: 342, startPoint y: 174, endPoint x: 327, endPoint y: 175, distance: 15.4
click at [327, 175] on div "ASIN: B08TYCZ9K8 | SKU: Strawberries1433299 Archived FBA" at bounding box center [298, 158] width 104 height 65
drag, startPoint x: 76, startPoint y: 54, endPoint x: 11, endPoint y: 54, distance: 64.8
click at [7, 56] on div "**********" at bounding box center [264, 89] width 523 height 285
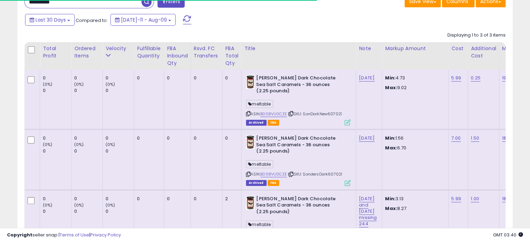
scroll to position [152, 0]
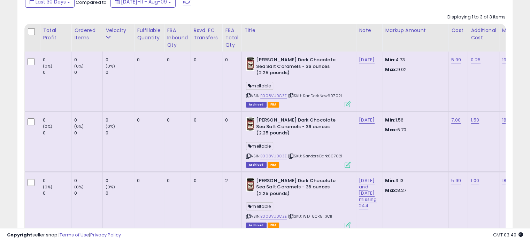
drag, startPoint x: 346, startPoint y: 155, endPoint x: 328, endPoint y: 158, distance: 18.7
click at [328, 158] on div "ASIN: B008VU0CZE | SKU: SandersDark607021 Archived FBA" at bounding box center [298, 142] width 104 height 50
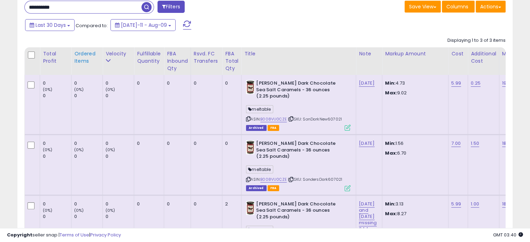
scroll to position [117, 0]
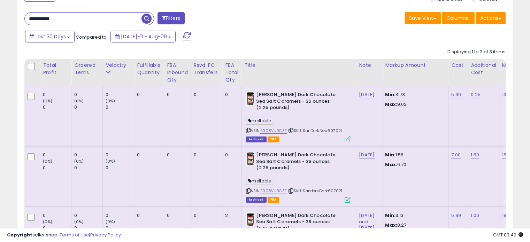
drag, startPoint x: 33, startPoint y: 20, endPoint x: 11, endPoint y: 20, distance: 22.3
click at [11, 20] on div "**********" at bounding box center [264, 108] width 523 height 391
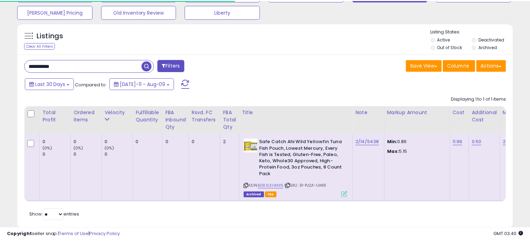
scroll to position [89, 0]
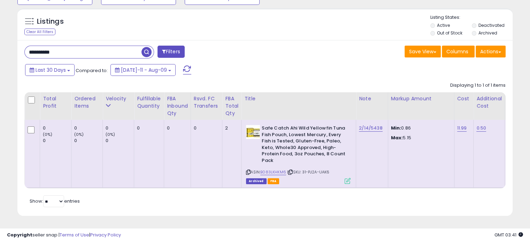
click at [15, 48] on div "Listings Clear All Filters" at bounding box center [264, 115] width 505 height 220
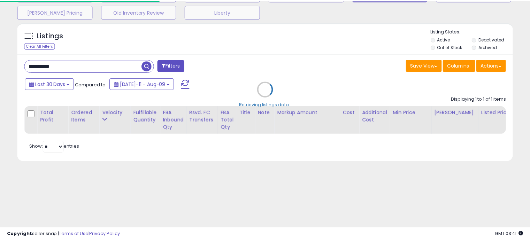
scroll to position [76, 0]
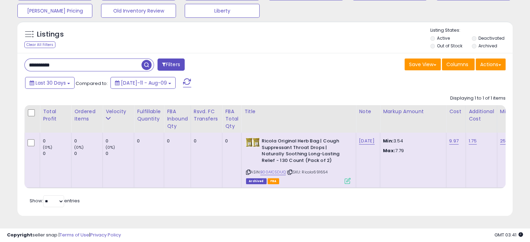
drag, startPoint x: 323, startPoint y: 168, endPoint x: 315, endPoint y: 169, distance: 8.0
click at [315, 169] on div "ASIN: B00A1CSDUQ | SKU: Ricola691654 Archived FBA" at bounding box center [298, 160] width 104 height 45
drag, startPoint x: 90, startPoint y: 55, endPoint x: 10, endPoint y: 60, distance: 79.9
click at [9, 61] on div "**********" at bounding box center [264, 92] width 523 height 266
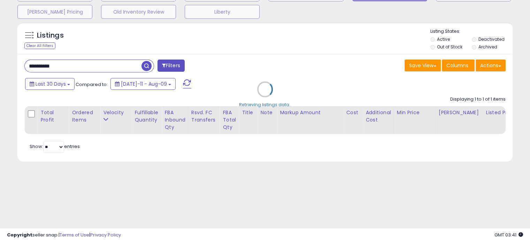
scroll to position [70, 0]
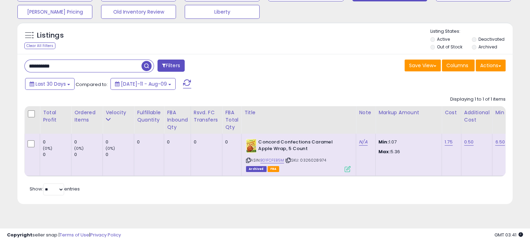
drag, startPoint x: 330, startPoint y: 160, endPoint x: 302, endPoint y: 161, distance: 28.6
click at [302, 161] on div "ASIN: B01FCFEB5M | SKU: 0326028974 Archived FBA" at bounding box center [298, 155] width 104 height 32
click at [0, 64] on html "Unable to login Retrieving listings data.. has not yet accepted the Terms of Us…" at bounding box center [265, 51] width 530 height 242
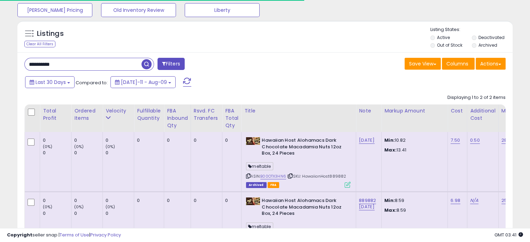
scroll to position [104, 0]
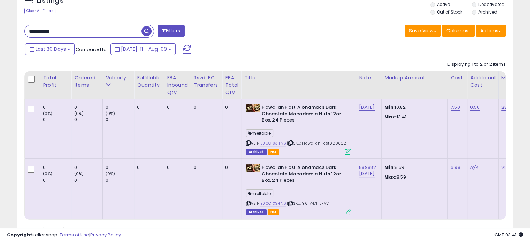
drag, startPoint x: 347, startPoint y: 143, endPoint x: 330, endPoint y: 144, distance: 16.7
click at [330, 144] on div "ASIN: B00OTX3HN6 | SKU: HawaiianHost889882 Archived FBA" at bounding box center [298, 129] width 104 height 50
drag, startPoint x: 71, startPoint y: 33, endPoint x: 14, endPoint y: 33, distance: 57.1
click at [14, 33] on div "Listings Clear All Filters" at bounding box center [264, 120] width 505 height 272
type input "**********"
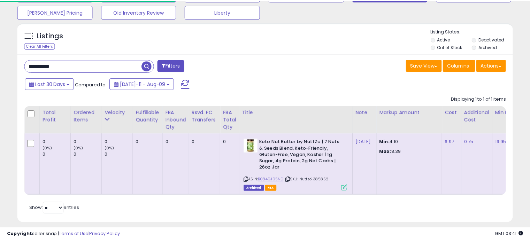
scroll to position [76, 0]
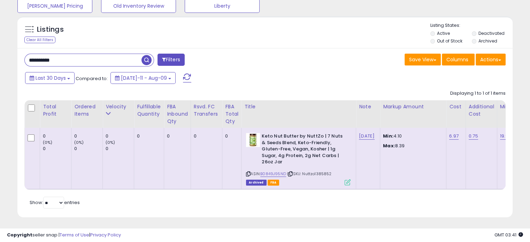
drag, startPoint x: 332, startPoint y: 168, endPoint x: 315, endPoint y: 168, distance: 17.4
click at [315, 168] on div "ASIN: B0849J95ND | SKU: Nuttzo1385852 Archived FBA" at bounding box center [298, 159] width 104 height 52
click at [40, 79] on span "Last 30 Days" at bounding box center [51, 78] width 30 height 7
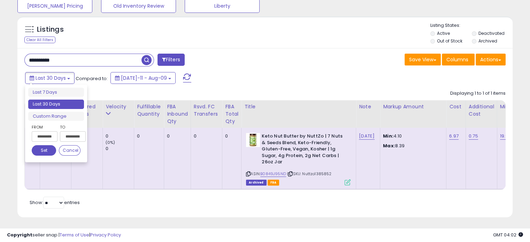
click at [47, 135] on input "**********" at bounding box center [45, 136] width 26 height 10
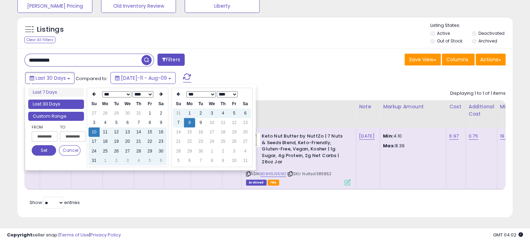
click at [55, 117] on li "Custom Range" at bounding box center [56, 116] width 56 height 9
type input "**********"
click at [116, 94] on select "*** *** *** *** *** *** *** *** ***" at bounding box center [116, 94] width 29 height 6
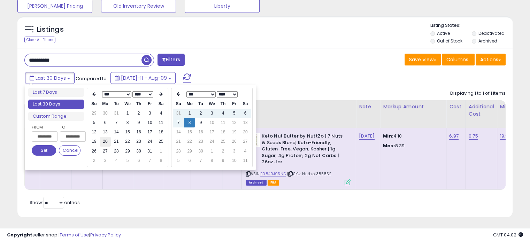
type input "**********"
click at [39, 149] on button "Set" at bounding box center [44, 150] width 24 height 10
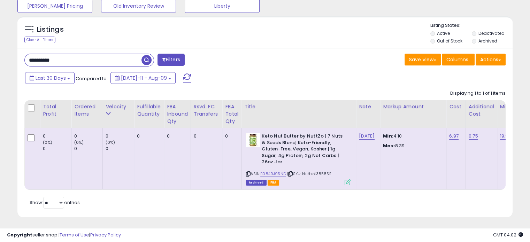
drag, startPoint x: 77, startPoint y: 61, endPoint x: 41, endPoint y: 73, distance: 38.0
click at [7, 58] on div "**********" at bounding box center [264, 90] width 523 height 272
click at [147, 63] on span "button" at bounding box center [146, 60] width 10 height 10
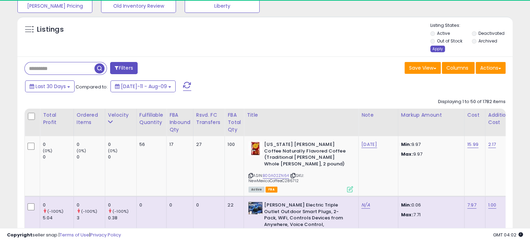
click at [435, 48] on div "Apply" at bounding box center [437, 49] width 15 height 7
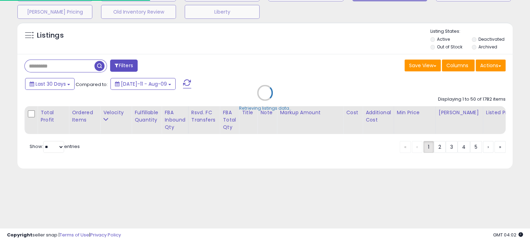
scroll to position [70, 0]
click at [472, 47] on div "Retrieving listings data.." at bounding box center [264, 98] width 505 height 158
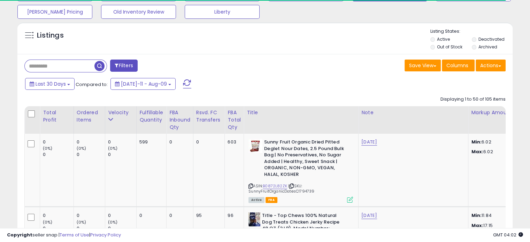
scroll to position [76, 0]
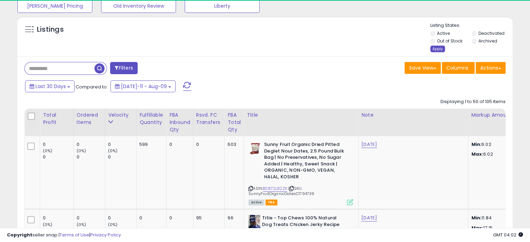
click at [436, 48] on div "Apply" at bounding box center [437, 49] width 15 height 7
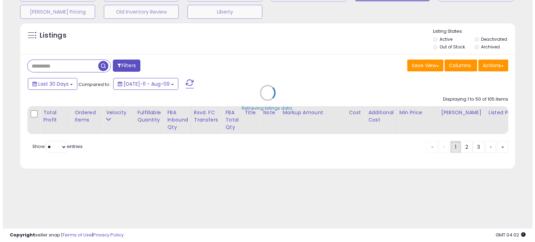
scroll to position [70, 0]
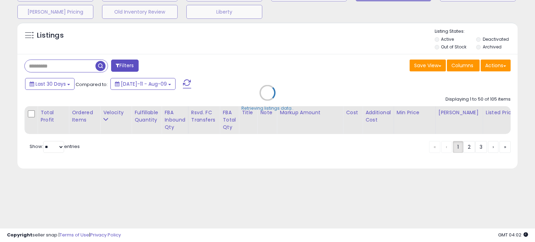
click at [49, 85] on div "Retrieving listings data.." at bounding box center [267, 98] width 510 height 158
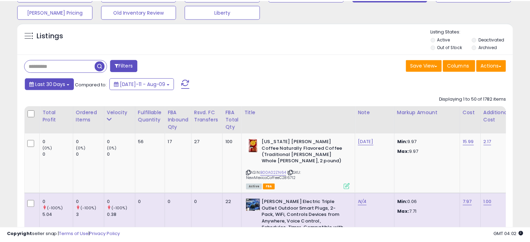
scroll to position [76, 0]
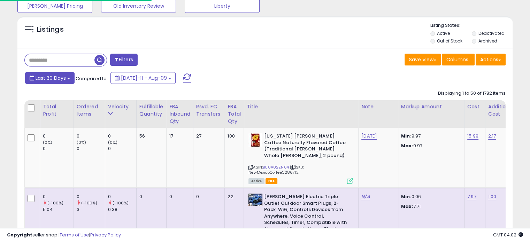
click at [52, 83] on button "Last 30 Days" at bounding box center [49, 78] width 49 height 12
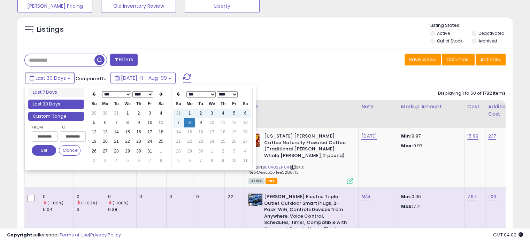
click at [53, 118] on li "Custom Range" at bounding box center [56, 116] width 56 height 9
click at [38, 139] on input "**********" at bounding box center [45, 136] width 26 height 10
click at [128, 111] on td "1" at bounding box center [127, 113] width 11 height 9
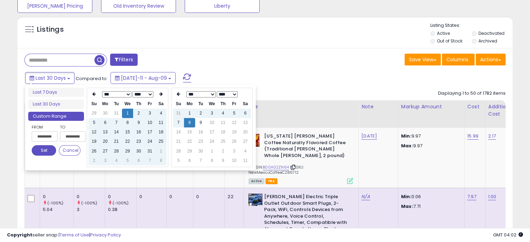
type input "**********"
click at [43, 148] on button "Set" at bounding box center [44, 150] width 24 height 10
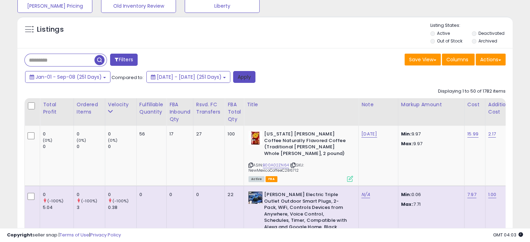
click at [255, 78] on button "Apply" at bounding box center [244, 77] width 22 height 12
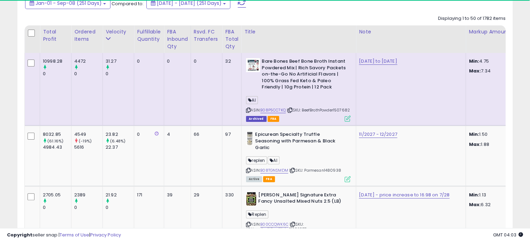
scroll to position [180, 0]
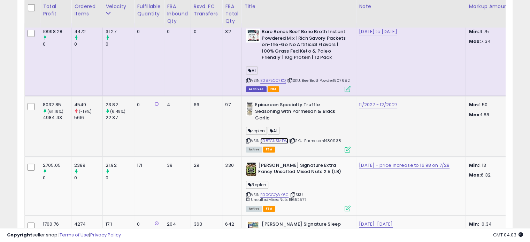
click at [276, 144] on link "B08TGNSMDM" at bounding box center [274, 141] width 28 height 6
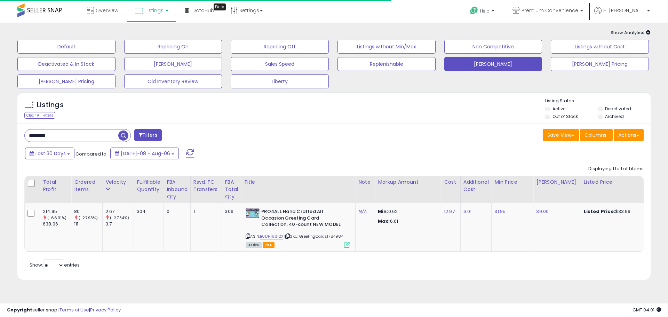
select select "**"
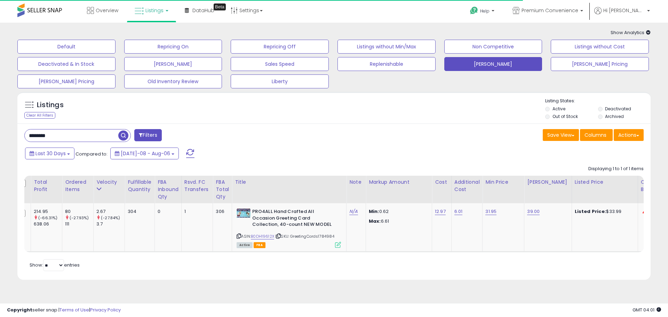
click at [0, 131] on html "Unable to login Retrieving listings data.. has not yet accepted the Terms of Us…" at bounding box center [334, 158] width 668 height 317
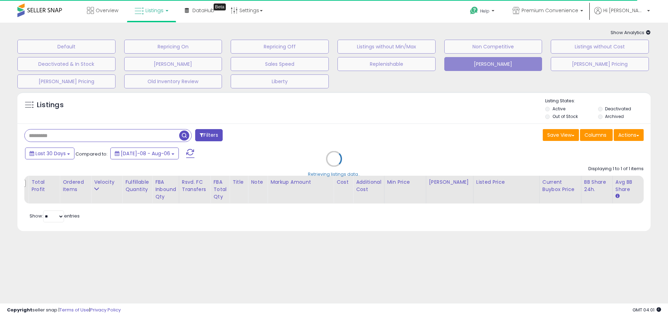
click at [261, 135] on div "Retrieving listings data.." at bounding box center [334, 163] width 644 height 151
